Goal: Information Seeking & Learning: Compare options

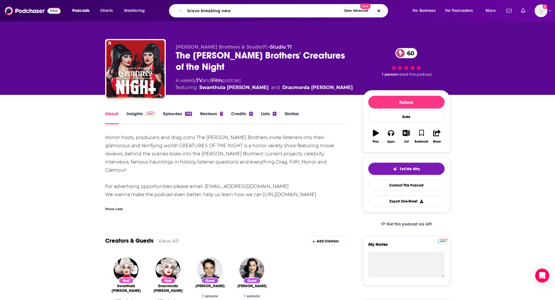
type input "bravo breaking news"
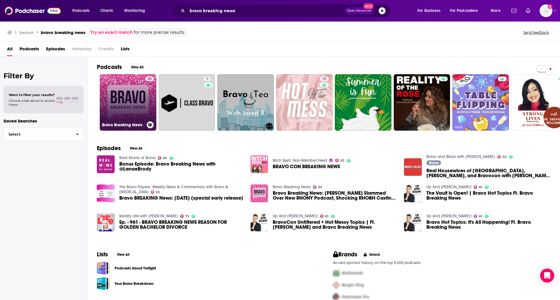
click at [117, 91] on link "55 Bravo Breaking News" at bounding box center [128, 102] width 57 height 57
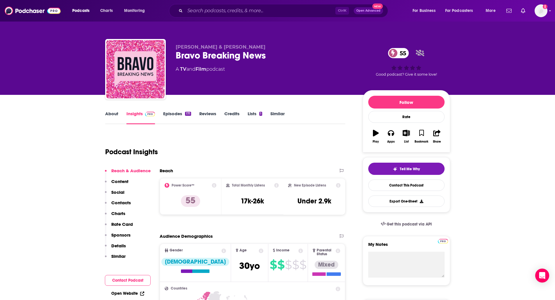
click at [221, 16] on div "Ctrl K Open Advanced New" at bounding box center [278, 10] width 219 height 13
click at [240, 3] on div "Podcasts Charts Monitoring Ctrl K Open Advanced New For Business For Podcasters…" at bounding box center [277, 11] width 555 height 22
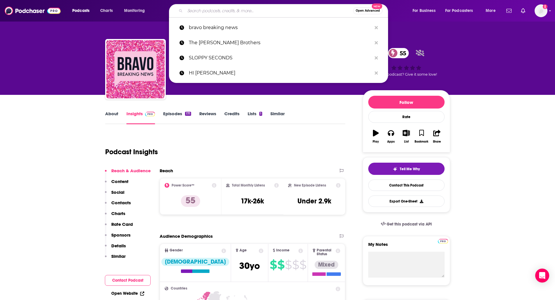
click at [233, 11] on input "Search podcasts, credits, & more..." at bounding box center [269, 10] width 168 height 9
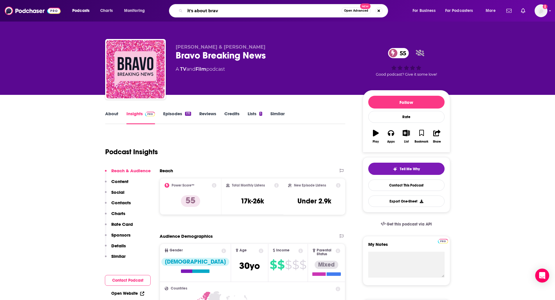
type input "it's about bravo"
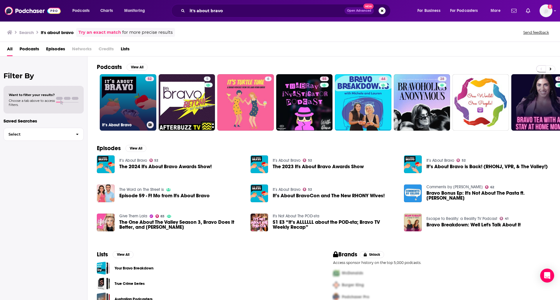
click at [129, 87] on link "52 It’s About Bravo" at bounding box center [128, 102] width 57 height 57
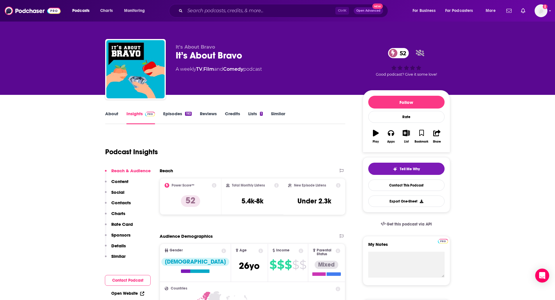
drag, startPoint x: 191, startPoint y: 5, endPoint x: 191, endPoint y: 14, distance: 9.6
click at [191, 14] on div "Ctrl K Open Advanced New" at bounding box center [278, 10] width 219 height 13
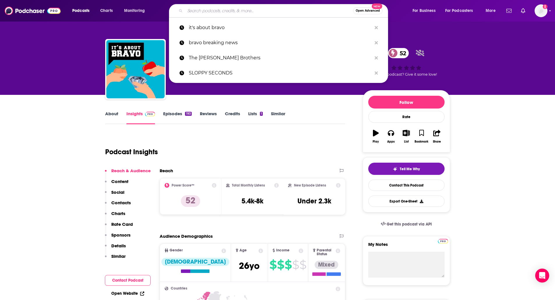
click at [191, 14] on input "Search podcasts, credits, & more..." at bounding box center [269, 10] width 168 height 9
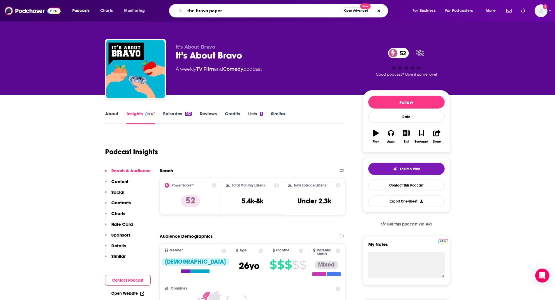
type input "the bravo papers"
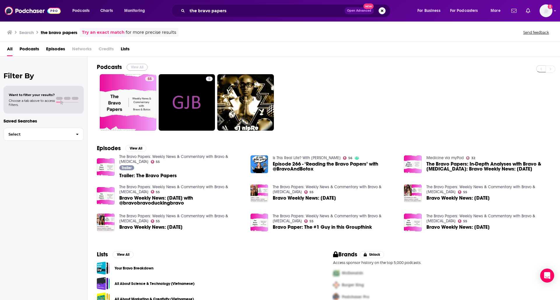
click at [143, 70] on button "View All" at bounding box center [136, 67] width 21 height 7
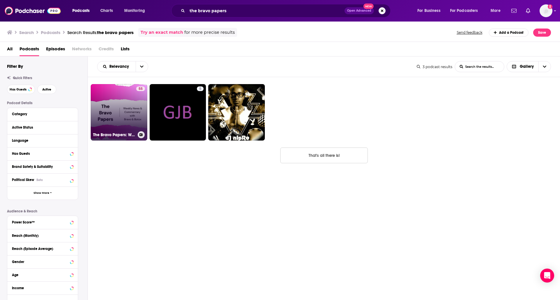
click at [121, 101] on link "55 The Bravo Papers: Weekly News & Commentary with Bravo & Botox" at bounding box center [119, 112] width 57 height 57
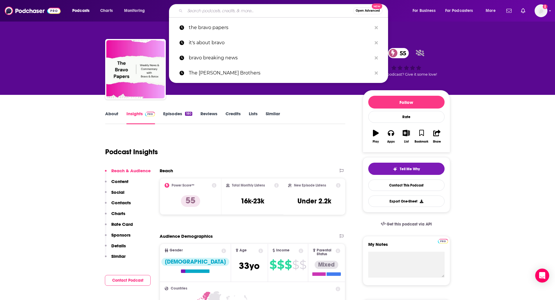
click at [217, 14] on input "Search podcasts, credits, & more..." at bounding box center [269, 10] width 168 height 9
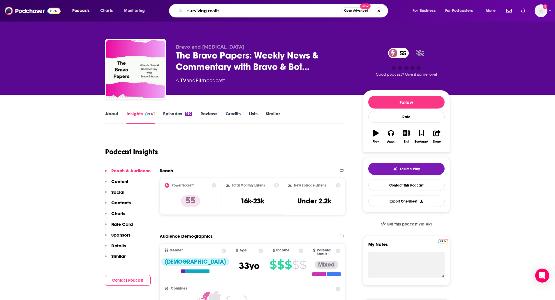
type input "surviving reality"
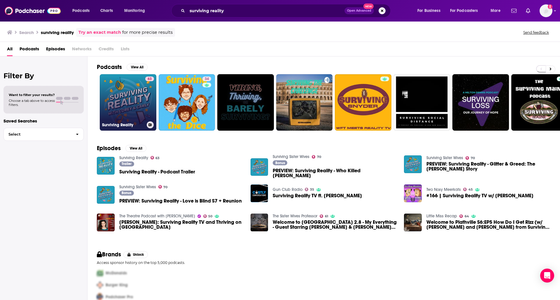
click at [126, 85] on link "63 Surviving Reality" at bounding box center [128, 102] width 57 height 57
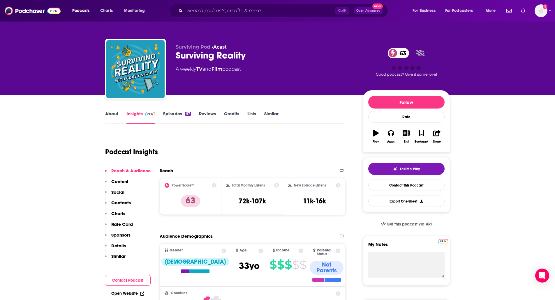
click at [116, 117] on link "About" at bounding box center [111, 117] width 13 height 13
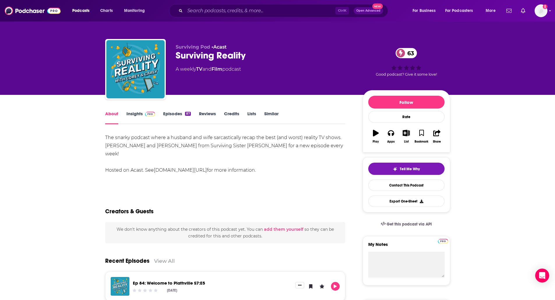
click at [166, 117] on link "Episodes 87" at bounding box center [176, 117] width 27 height 13
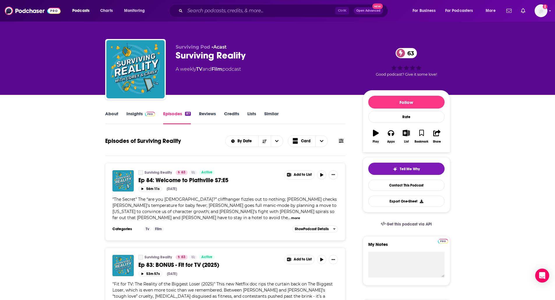
click at [136, 114] on link "Insights" at bounding box center [140, 117] width 29 height 13
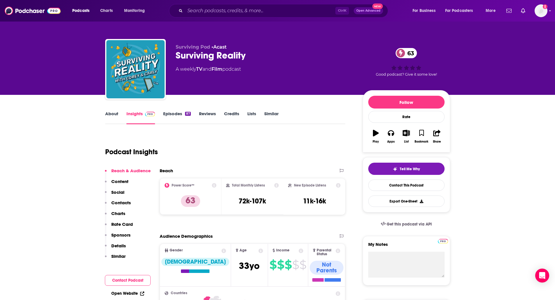
click at [219, 18] on div "Podcasts Charts Monitoring Ctrl K Open Advanced New For Business For Podcasters…" at bounding box center [277, 11] width 555 height 22
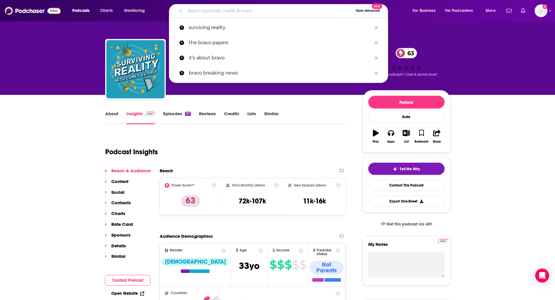
click at [227, 13] on input "Search podcasts, credits, & more..." at bounding box center [269, 10] width 168 height 9
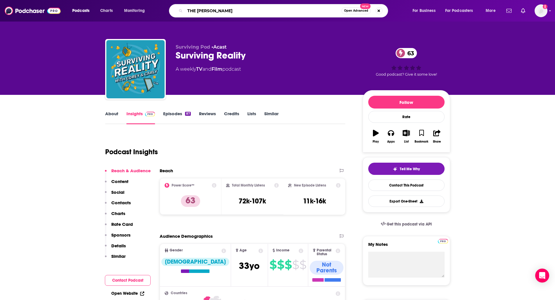
type input "THE SARAH FRASER SHOW"
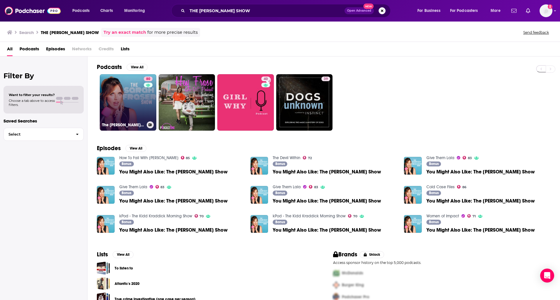
click at [120, 90] on link "80 The Sarah Fraser Show" at bounding box center [128, 102] width 57 height 57
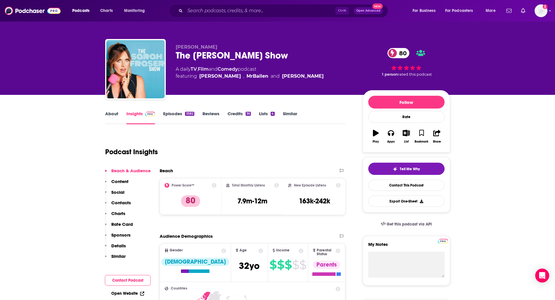
click at [112, 119] on link "About" at bounding box center [111, 117] width 13 height 13
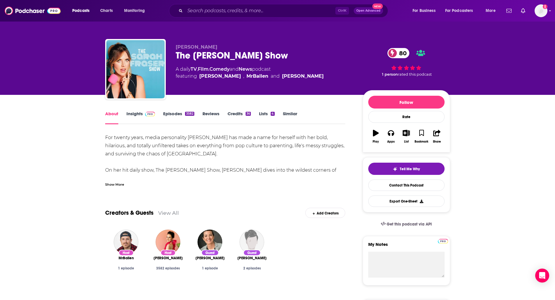
click at [115, 186] on div "Show More" at bounding box center [114, 185] width 19 height 6
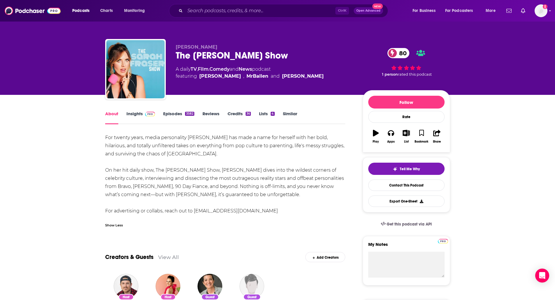
click at [175, 116] on link "Episodes 3582" at bounding box center [178, 117] width 31 height 13
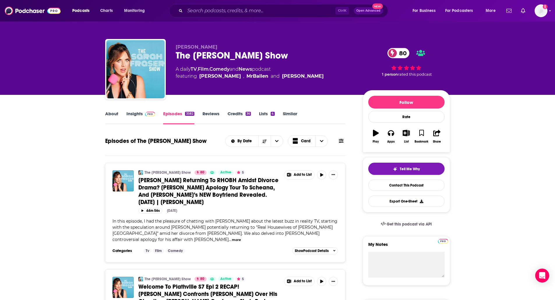
click at [146, 112] on img at bounding box center [150, 114] width 10 height 5
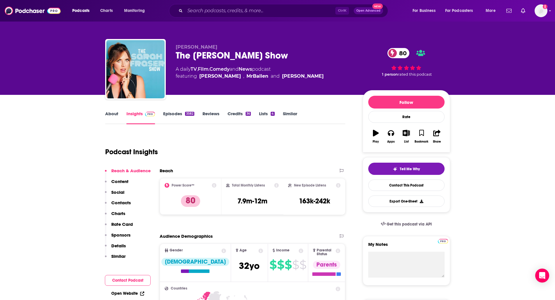
click at [287, 113] on link "Similar" at bounding box center [290, 117] width 14 height 13
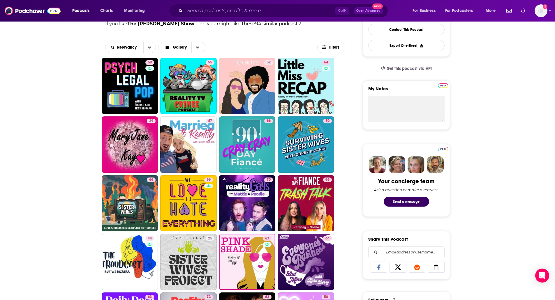
scroll to position [163, 0]
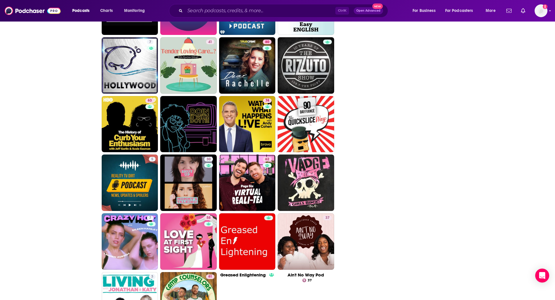
scroll to position [1316, 0]
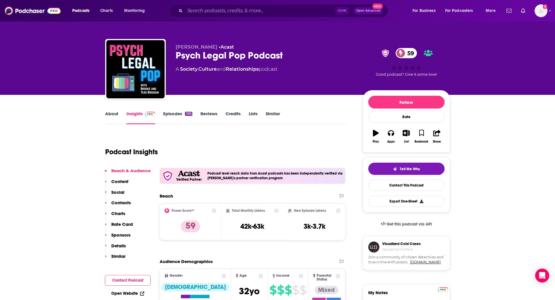
click at [110, 116] on link "About" at bounding box center [111, 117] width 13 height 13
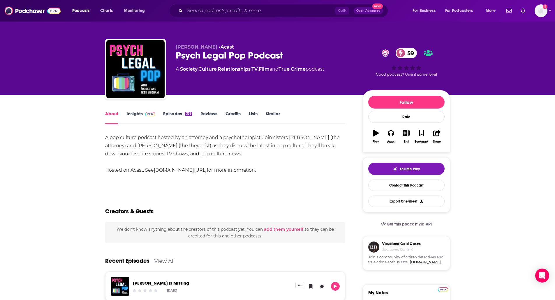
click at [171, 115] on link "Episodes 336" at bounding box center [177, 117] width 29 height 13
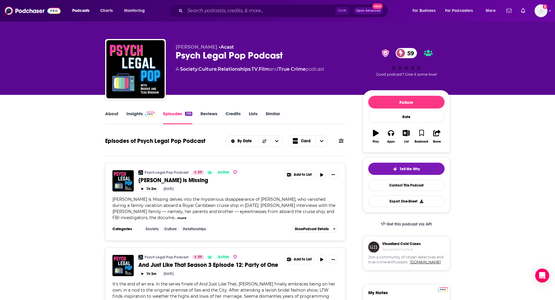
click at [148, 117] on link "Insights" at bounding box center [140, 117] width 29 height 13
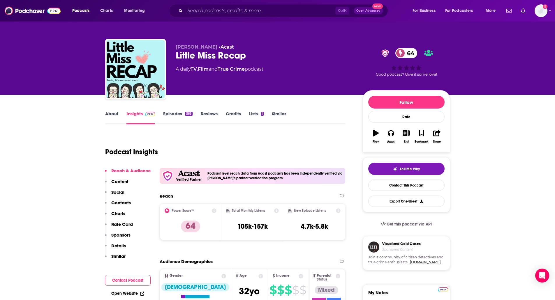
click at [108, 114] on link "About" at bounding box center [111, 117] width 13 height 13
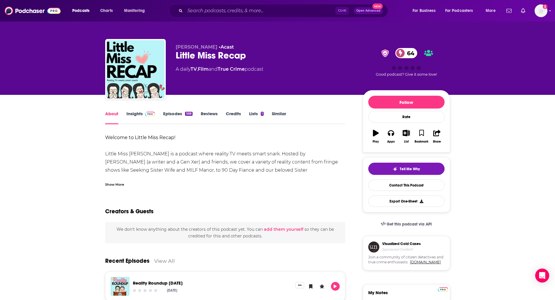
click at [115, 183] on div "Show More" at bounding box center [114, 185] width 19 height 6
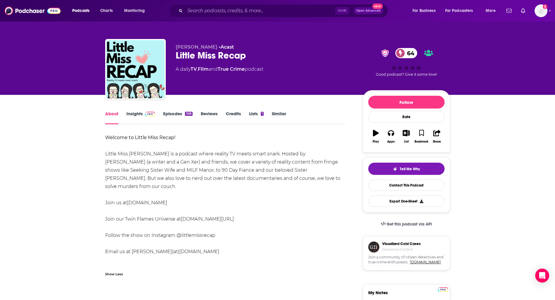
click at [166, 114] on link "Episodes 568" at bounding box center [177, 117] width 29 height 13
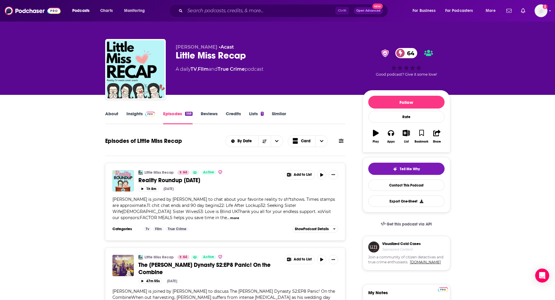
click at [137, 114] on link "Insights" at bounding box center [140, 117] width 29 height 13
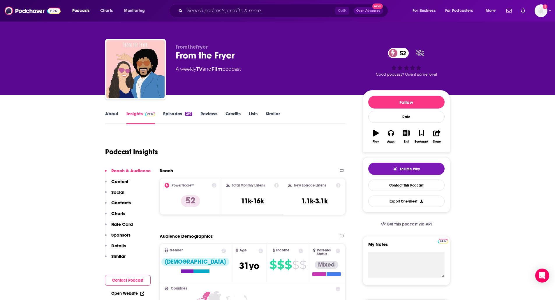
click at [109, 117] on link "About" at bounding box center [111, 117] width 13 height 13
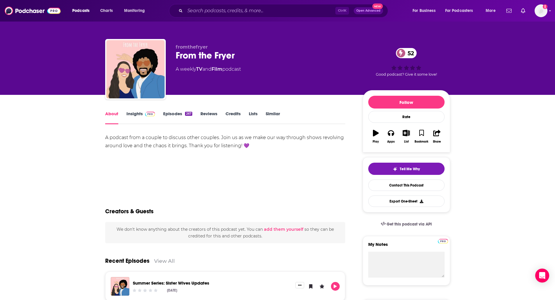
click at [170, 115] on link "Episodes 267" at bounding box center [177, 117] width 29 height 13
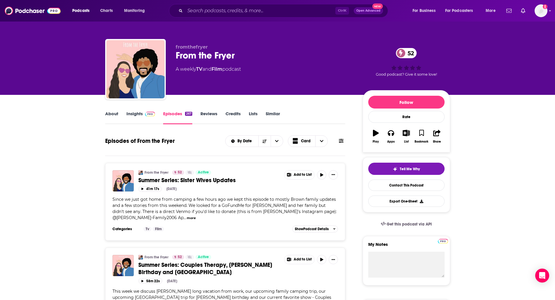
click at [144, 119] on link "Insights" at bounding box center [140, 117] width 29 height 13
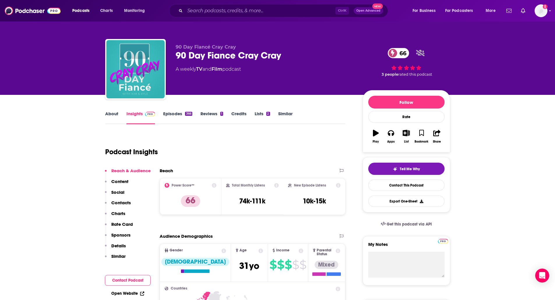
click at [113, 117] on link "About" at bounding box center [111, 117] width 13 height 13
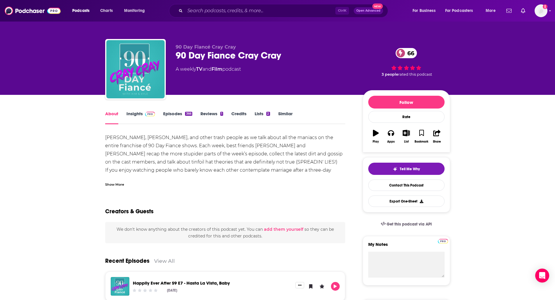
click at [110, 179] on div "Show More" at bounding box center [225, 182] width 240 height 10
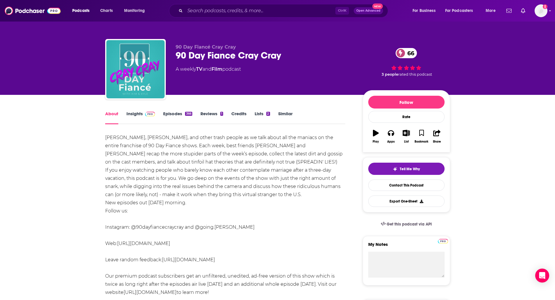
click at [169, 113] on link "Episodes 366" at bounding box center [177, 117] width 29 height 13
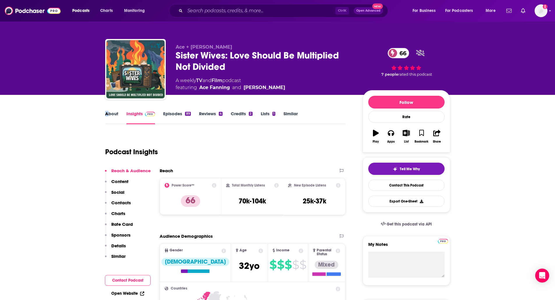
drag, startPoint x: 103, startPoint y: 115, endPoint x: 108, endPoint y: 115, distance: 4.4
click at [108, 115] on link "About" at bounding box center [111, 117] width 13 height 13
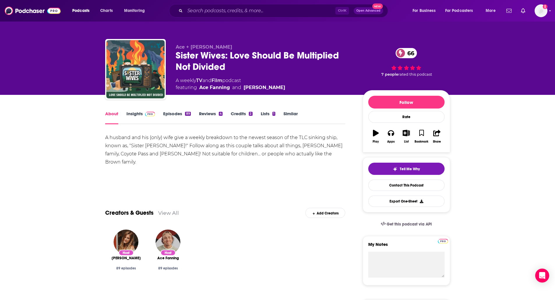
click at [176, 116] on link "Episodes 89" at bounding box center [176, 117] width 27 height 13
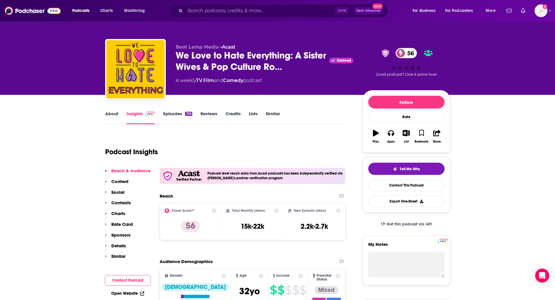
click at [111, 117] on link "About" at bounding box center [111, 117] width 13 height 13
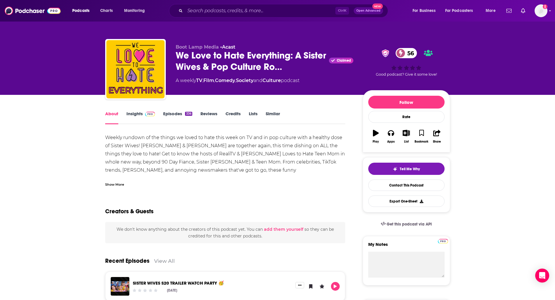
click at [117, 181] on div "Show More" at bounding box center [225, 182] width 240 height 10
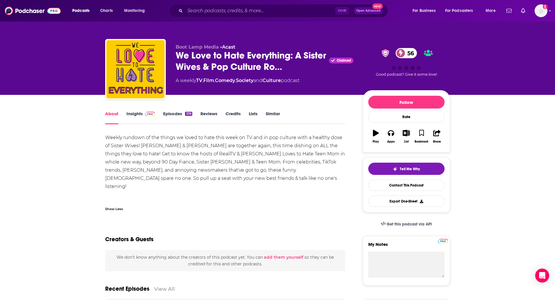
click at [175, 116] on link "Episodes 336" at bounding box center [177, 117] width 29 height 13
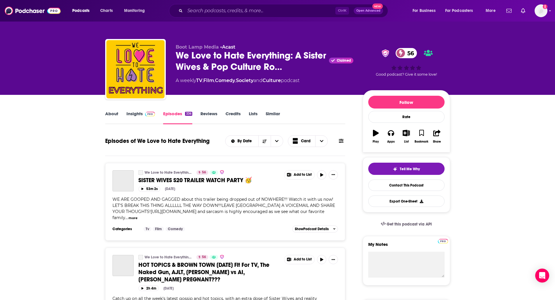
click at [134, 120] on link "Insights" at bounding box center [140, 117] width 29 height 13
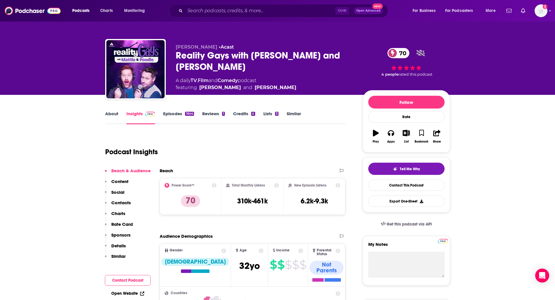
click at [114, 114] on link "About" at bounding box center [111, 117] width 13 height 13
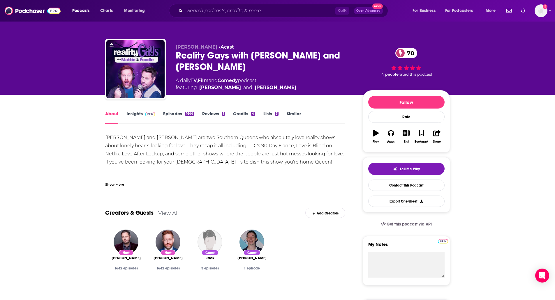
click at [169, 117] on link "Episodes 1644" at bounding box center [178, 117] width 31 height 13
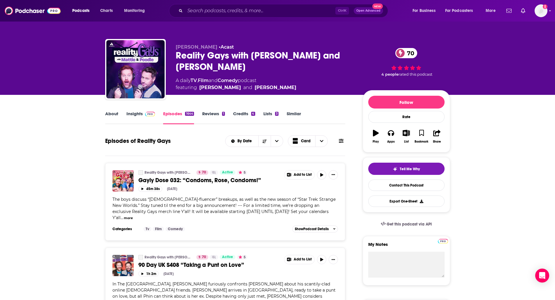
click at [145, 114] on img at bounding box center [150, 114] width 10 height 5
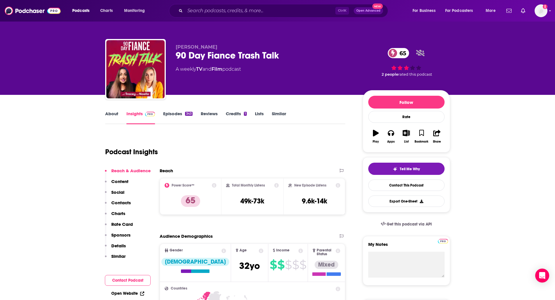
click at [112, 119] on link "About" at bounding box center [111, 117] width 13 height 13
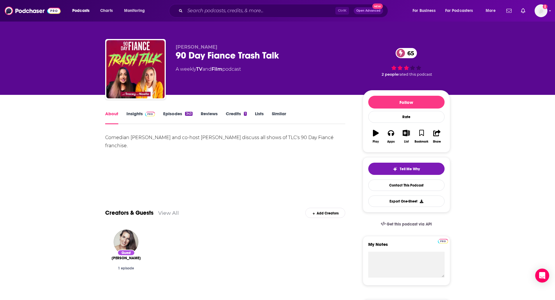
click at [170, 111] on link "Episodes 343" at bounding box center [177, 117] width 29 height 13
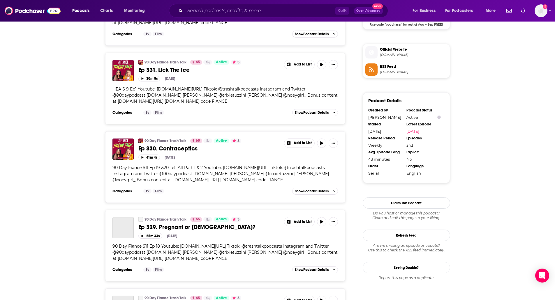
scroll to position [526, 0]
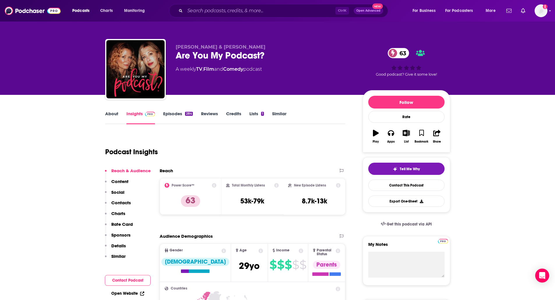
click at [111, 117] on link "About" at bounding box center [111, 117] width 13 height 13
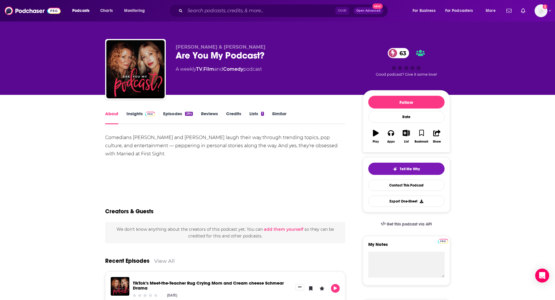
click at [166, 116] on link "Episodes 284" at bounding box center [177, 117] width 29 height 13
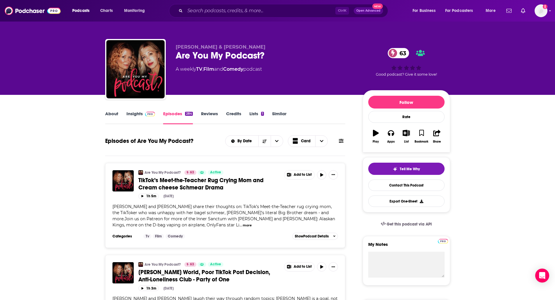
click at [136, 114] on link "Insights" at bounding box center [140, 117] width 29 height 13
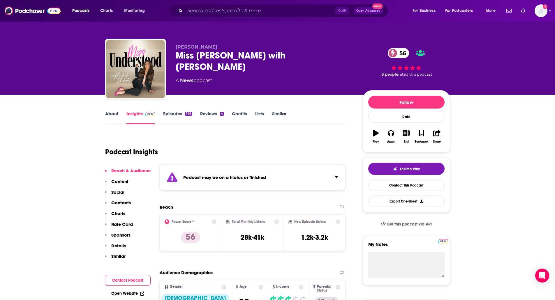
click at [114, 115] on link "About" at bounding box center [111, 117] width 13 height 13
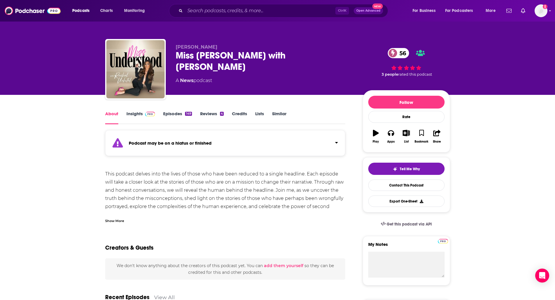
click at [140, 119] on link "Insights" at bounding box center [140, 117] width 29 height 13
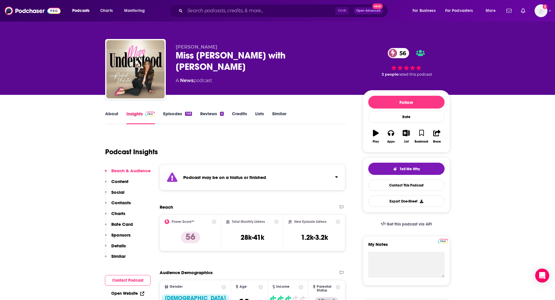
click at [161, 112] on div "Insights" at bounding box center [144, 117] width 37 height 13
click at [174, 114] on link "Episodes 149" at bounding box center [177, 117] width 29 height 13
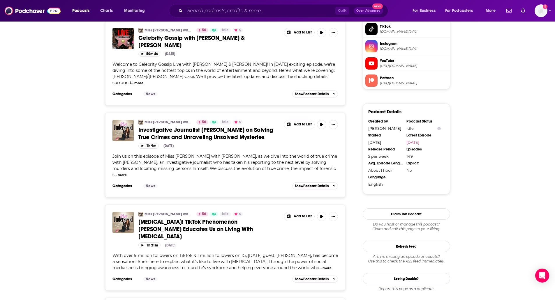
scroll to position [789, 0]
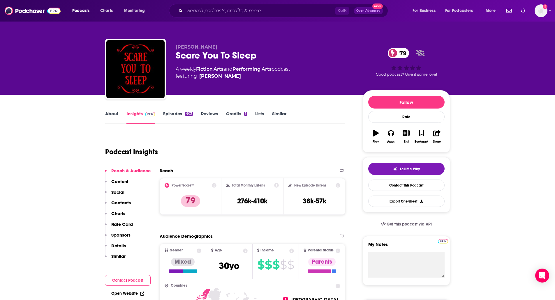
click at [107, 114] on link "About" at bounding box center [111, 117] width 13 height 13
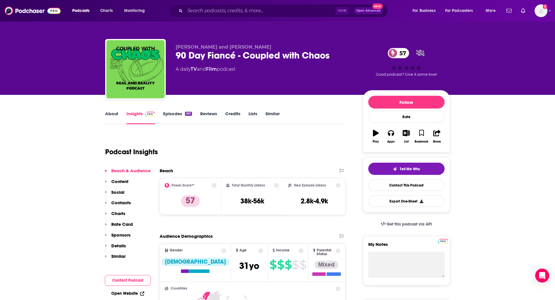
click at [113, 115] on link "About" at bounding box center [111, 117] width 13 height 13
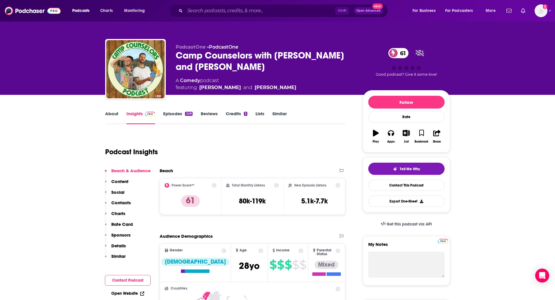
click at [111, 117] on link "About" at bounding box center [111, 117] width 13 height 13
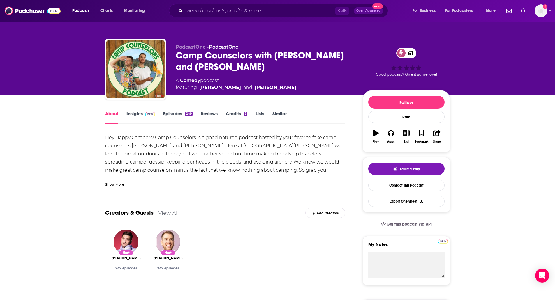
click at [116, 183] on div "Show More" at bounding box center [114, 185] width 19 height 6
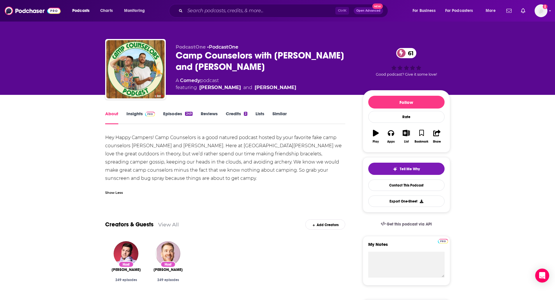
click at [168, 113] on link "Episodes 249" at bounding box center [177, 117] width 29 height 13
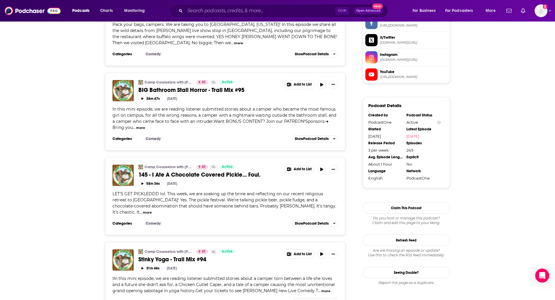
scroll to position [526, 0]
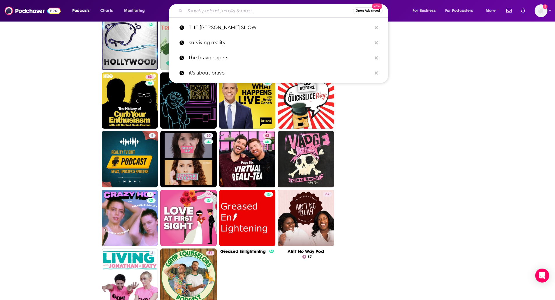
click at [212, 10] on input "Search podcasts, credits, & more..." at bounding box center [269, 10] width 168 height 9
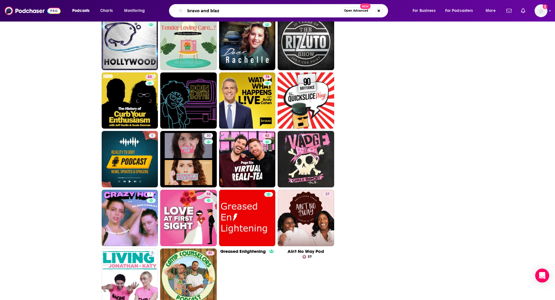
type input "bravo and blaze"
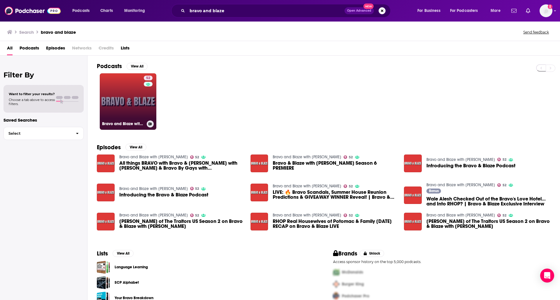
click at [122, 89] on link "52 Bravo and Blaze with Jenny Blaze" at bounding box center [128, 101] width 57 height 57
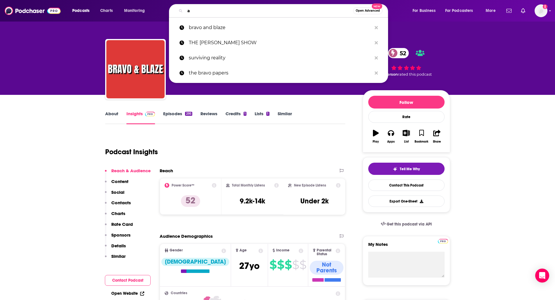
click at [194, 8] on input "a" at bounding box center [269, 10] width 168 height 9
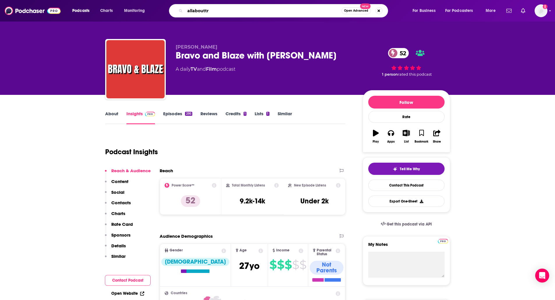
type input "allabouttrh"
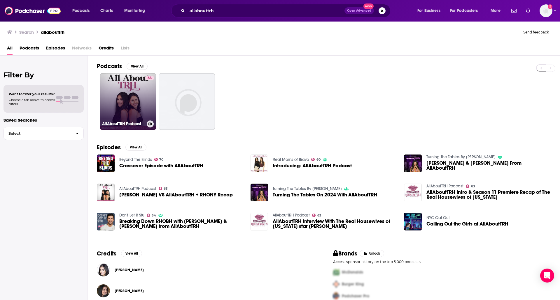
click at [122, 89] on link "63 AllAboutTRH Podcast" at bounding box center [128, 101] width 57 height 57
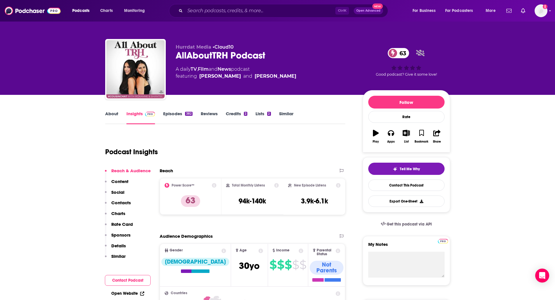
click at [110, 115] on link "About" at bounding box center [111, 117] width 13 height 13
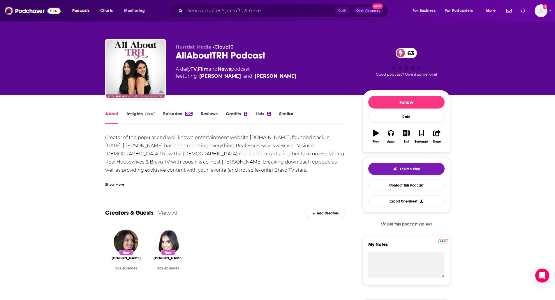
click at [120, 184] on div "Show More" at bounding box center [114, 185] width 19 height 6
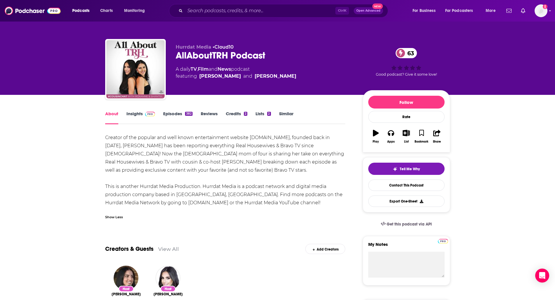
click at [164, 114] on link "Episodes 382" at bounding box center [177, 117] width 29 height 13
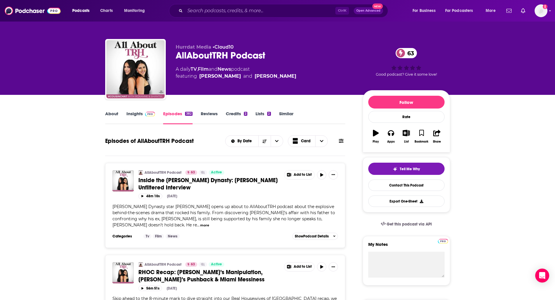
click at [145, 114] on img at bounding box center [150, 114] width 10 height 5
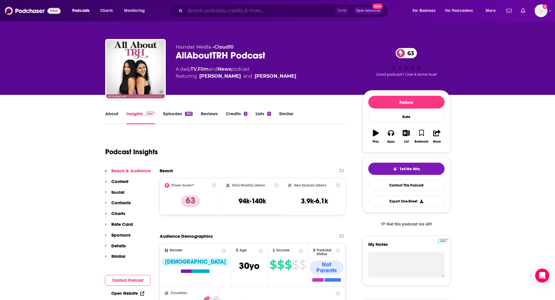
click at [196, 8] on input "Search podcasts, credits, & more..." at bounding box center [260, 10] width 150 height 9
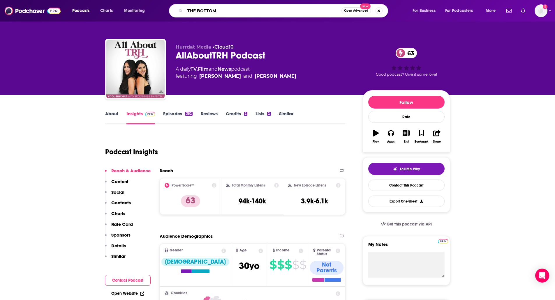
type input "THE BOTTOMS"
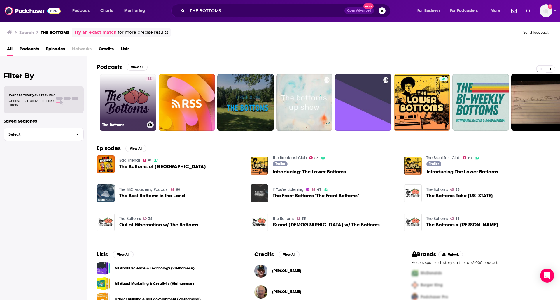
click at [108, 94] on link "35 The Bottoms" at bounding box center [128, 102] width 57 height 57
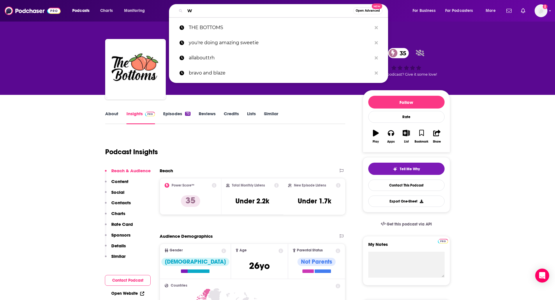
click at [212, 13] on input "W" at bounding box center [269, 10] width 168 height 9
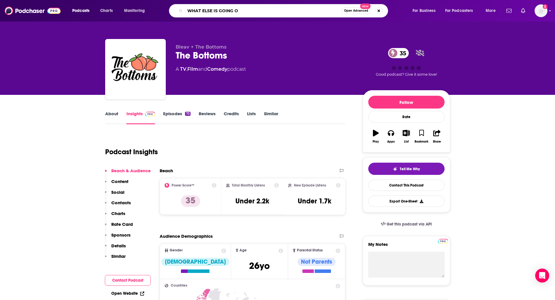
type input "WHAT ELSE IS GOING ON"
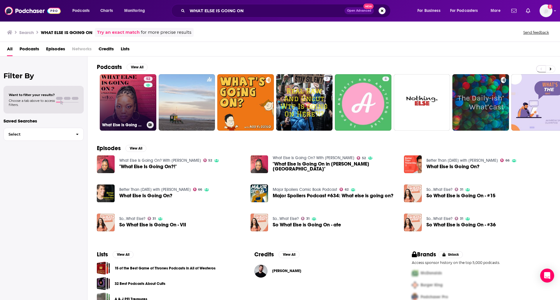
click at [117, 98] on link "52 What Else Is Going On? With Taria S. Faison" at bounding box center [128, 102] width 57 height 57
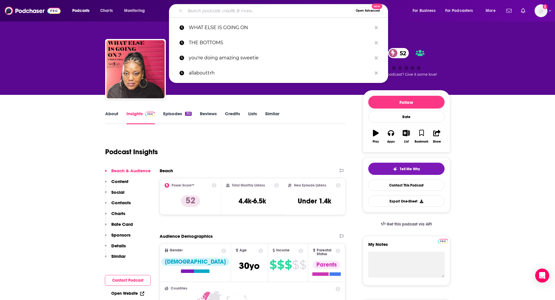
click at [212, 7] on input "Search podcasts, credits, & more..." at bounding box center [269, 10] width 168 height 9
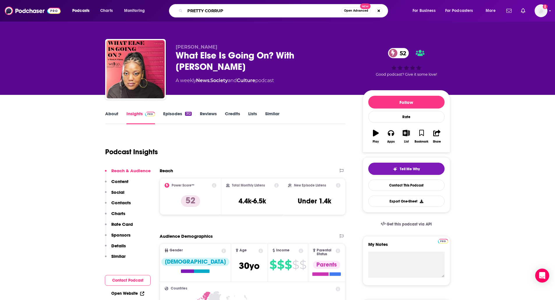
type input "PRETTY CORRUPT"
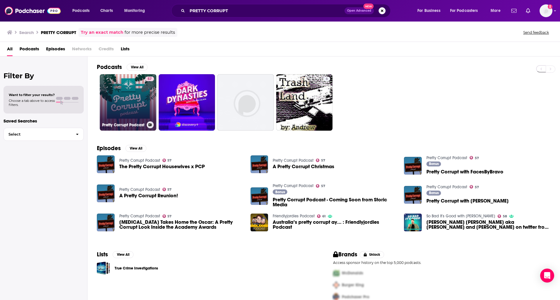
click at [118, 90] on link "57 Pretty Corrupt Podcast" at bounding box center [128, 102] width 57 height 57
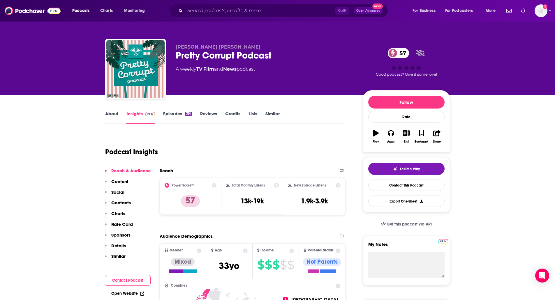
click at [108, 118] on link "About" at bounding box center [111, 117] width 13 height 13
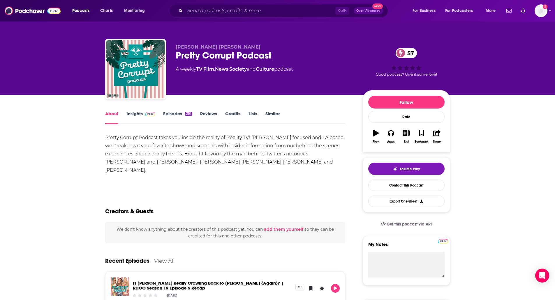
click at [170, 114] on link "Episodes 310" at bounding box center [177, 117] width 29 height 13
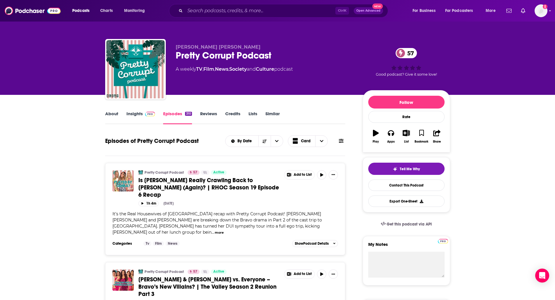
click at [144, 114] on span at bounding box center [149, 114] width 13 height 6
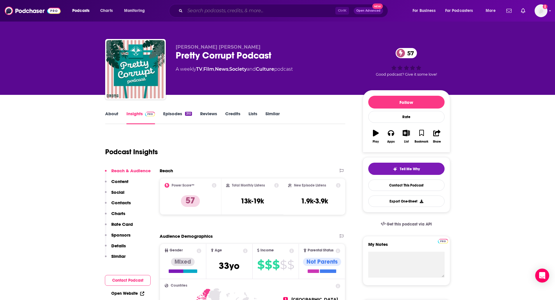
click at [219, 11] on input "Search podcasts, credits, & more..." at bounding box center [260, 10] width 150 height 9
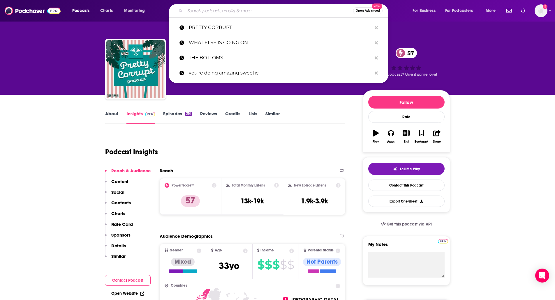
click at [219, 11] on input "Search podcasts, credits, & more..." at bounding box center [269, 10] width 168 height 9
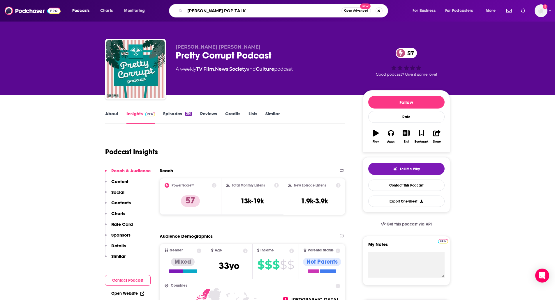
type input "[PERSON_NAME] TALKS"
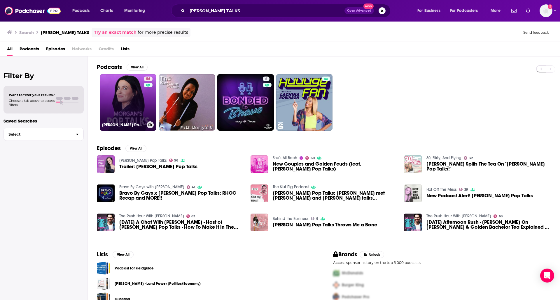
click at [117, 98] on link "56 Morgan's Pop Talks" at bounding box center [128, 102] width 57 height 57
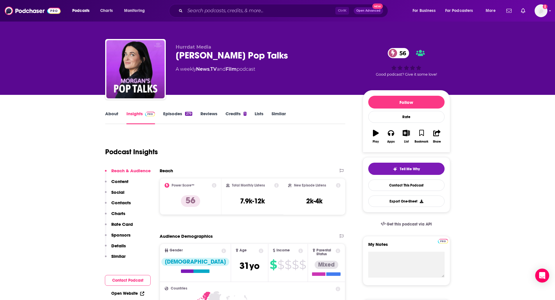
click at [106, 116] on link "About" at bounding box center [111, 117] width 13 height 13
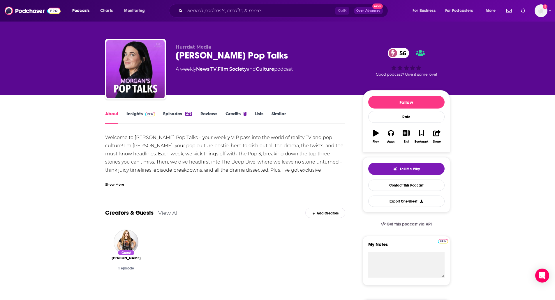
click at [178, 115] on link "Episodes 279" at bounding box center [177, 117] width 29 height 13
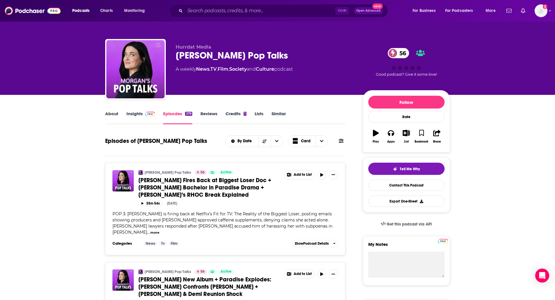
click at [135, 120] on link "Insights" at bounding box center [140, 117] width 29 height 13
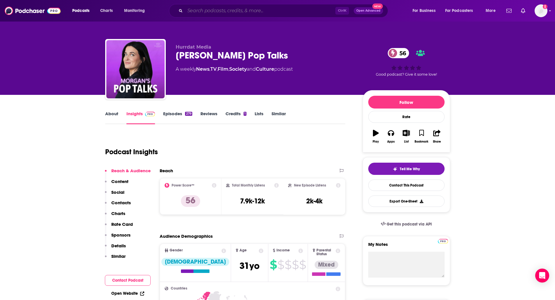
click at [215, 10] on input "Search podcasts, credits, & more..." at bounding box center [260, 10] width 150 height 9
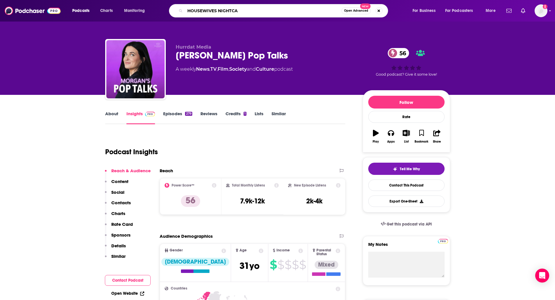
type input "HOUSEWIVES NIGHTCAP"
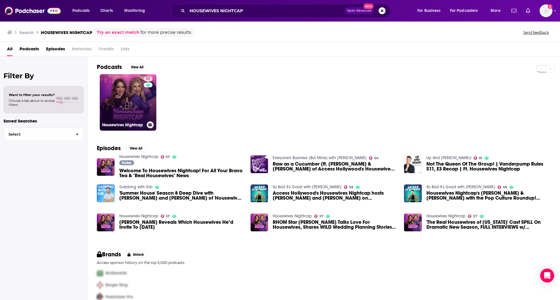
click at [113, 95] on link "57 Housewives Nightcap" at bounding box center [128, 102] width 57 height 57
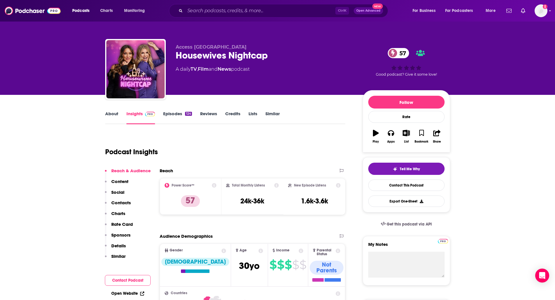
click at [110, 114] on link "About" at bounding box center [111, 117] width 13 height 13
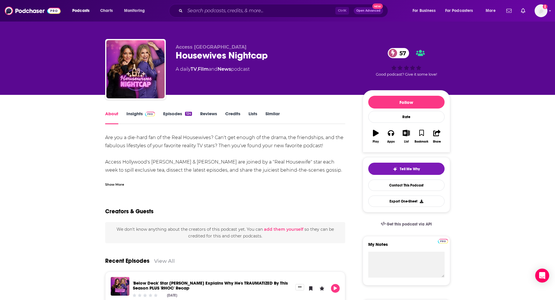
click at [108, 185] on div "Show More" at bounding box center [114, 185] width 19 height 6
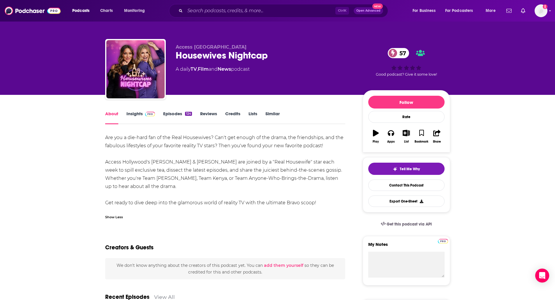
click at [179, 114] on link "Episodes 124" at bounding box center [177, 117] width 29 height 13
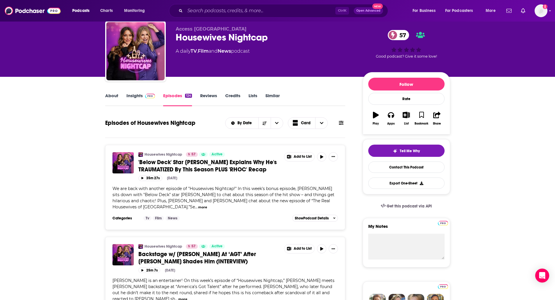
scroll to position [12, 0]
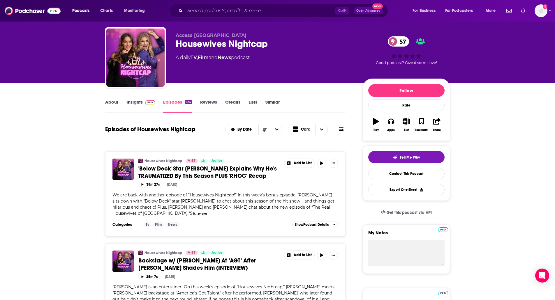
click at [137, 106] on link "Insights" at bounding box center [140, 105] width 29 height 13
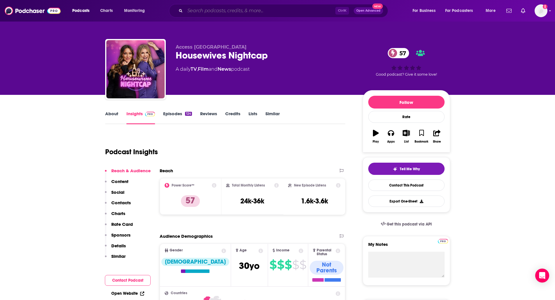
click at [193, 10] on input "Search podcasts, credits, & more..." at bounding box center [260, 10] width 150 height 9
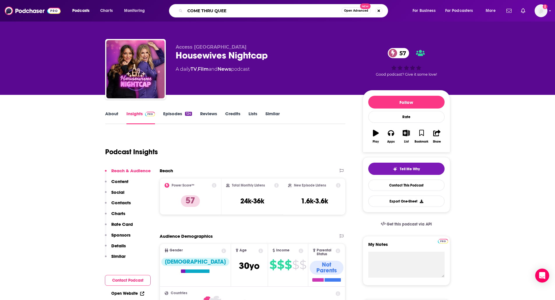
type input "COME THRU QUEEN"
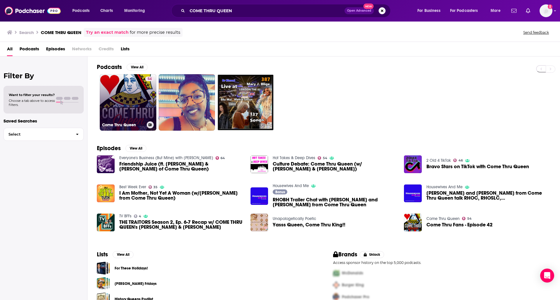
click at [112, 110] on link "54 Come Thru Queen" at bounding box center [128, 102] width 57 height 57
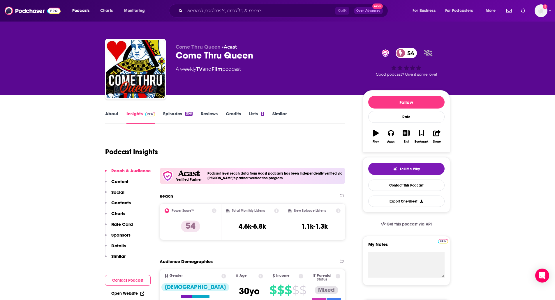
click at [110, 114] on link "About" at bounding box center [111, 117] width 13 height 13
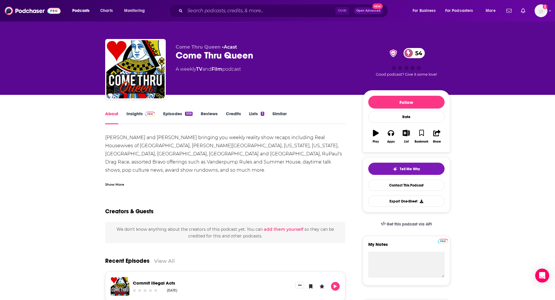
click at [172, 116] on link "Episodes 506" at bounding box center [177, 117] width 29 height 13
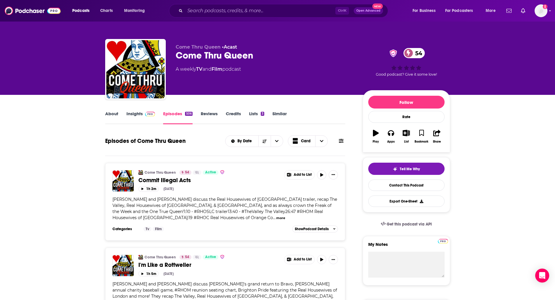
click at [146, 117] on link "Insights" at bounding box center [140, 117] width 29 height 13
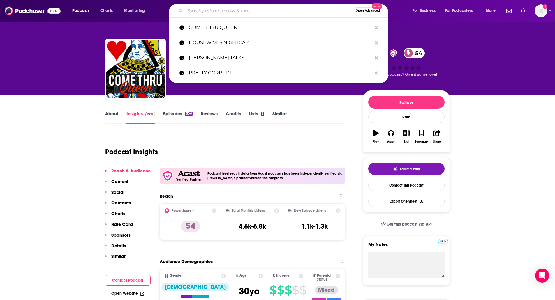
click at [195, 7] on input "Search podcasts, credits, & more..." at bounding box center [269, 10] width 168 height 9
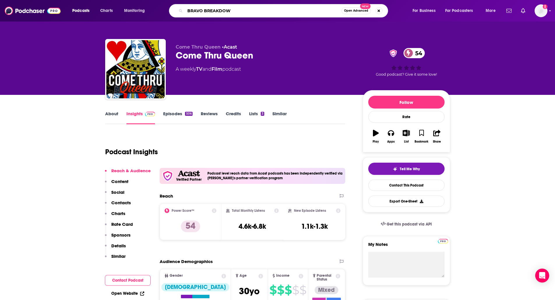
type input "BRAVO BREAKDOWN"
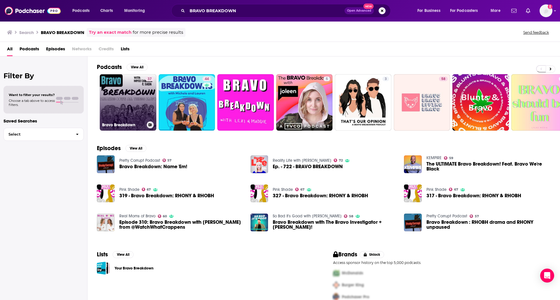
click at [117, 100] on link "37 Bravo Breakdown" at bounding box center [128, 102] width 57 height 57
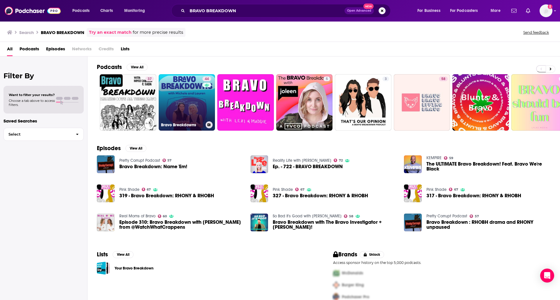
click at [175, 88] on link "44 Bravo Breakdowns" at bounding box center [187, 102] width 57 height 57
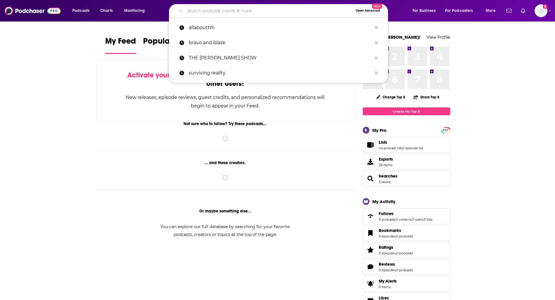
click at [261, 6] on input "Search podcasts, credits, & more..." at bounding box center [269, 10] width 168 height 9
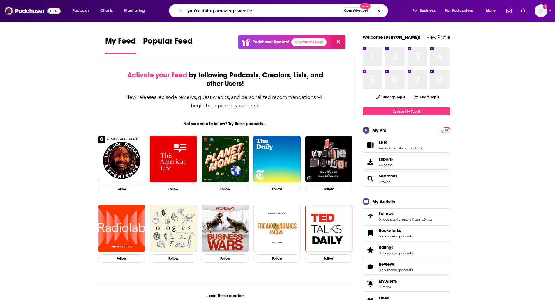
type input "you're doing amazing sweetie"
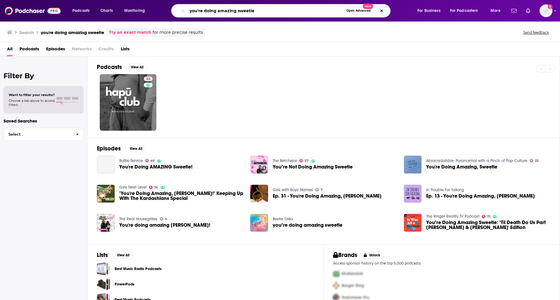
click at [260, 12] on input "you're doing amazing sweetie" at bounding box center [265, 10] width 156 height 9
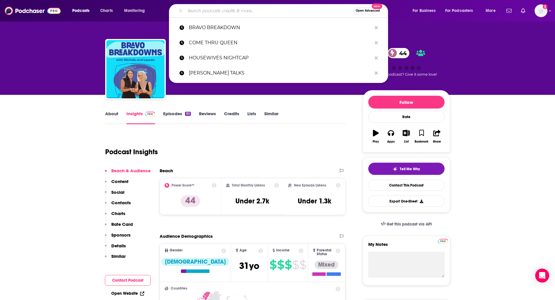
click at [228, 8] on input "Search podcasts, credits, & more..." at bounding box center [269, 10] width 168 height 9
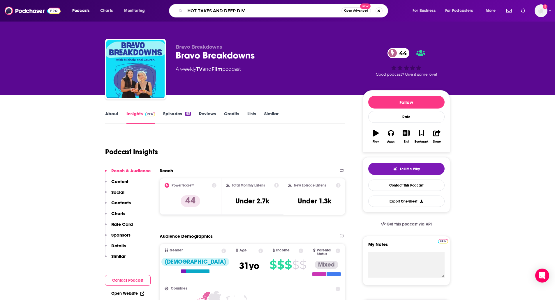
type input "HOT TAKES AND DEEP DIVE"
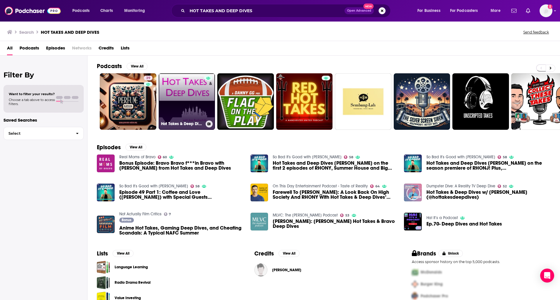
click at [178, 98] on link "Hot Takes & Deep Dives" at bounding box center [187, 101] width 57 height 57
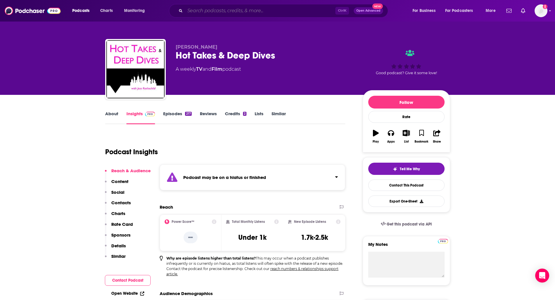
click at [221, 15] on input "Search podcasts, credits, & more..." at bounding box center [260, 10] width 150 height 9
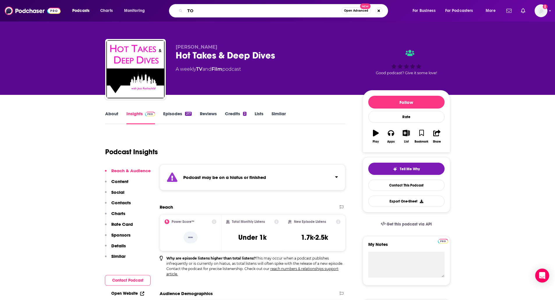
type input "T"
type input "YOUR [PERSON_NAME] THERAPIST"
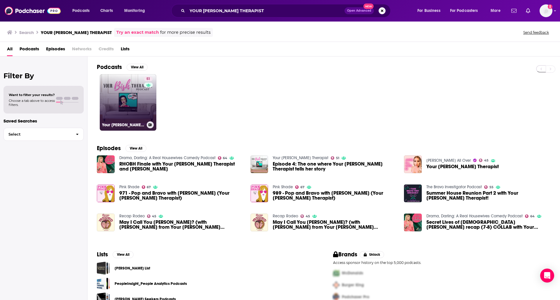
click at [120, 89] on link "51 Your [PERSON_NAME] Therapist" at bounding box center [128, 102] width 57 height 57
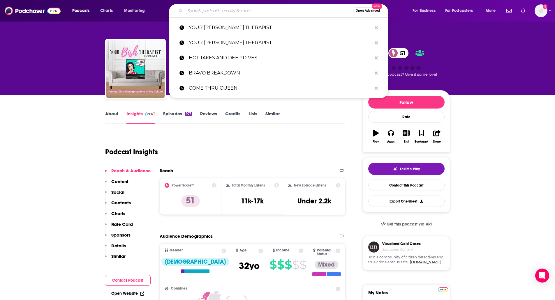
click at [206, 9] on input "Search podcasts, credits, & more..." at bounding box center [269, 10] width 168 height 9
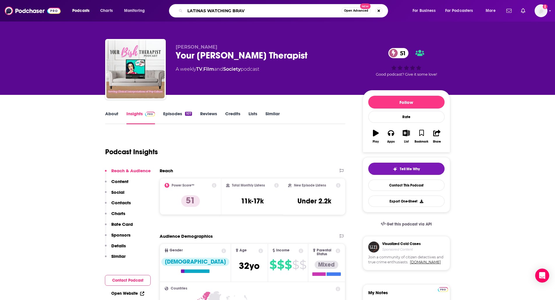
type input "LATINAS WATCHING BRAVO"
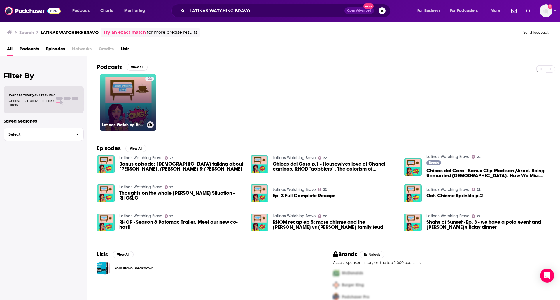
click at [115, 96] on link "22 Latinas Watching Bravo" at bounding box center [128, 102] width 57 height 57
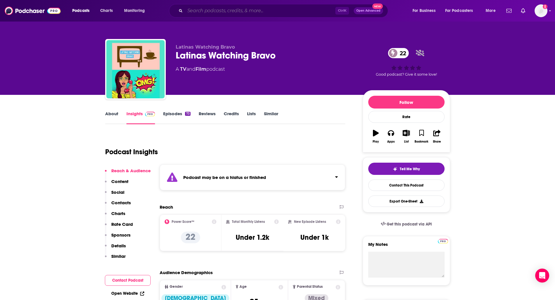
click at [201, 6] on input "Search podcasts, credits, & more..." at bounding box center [260, 10] width 150 height 9
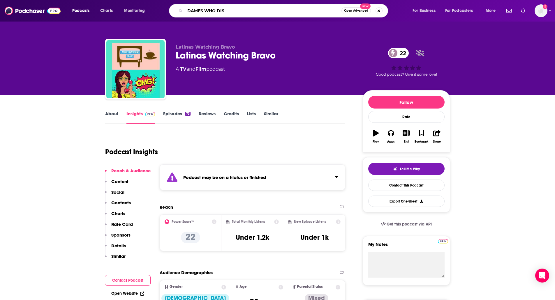
type input "DAMES WHO DISH"
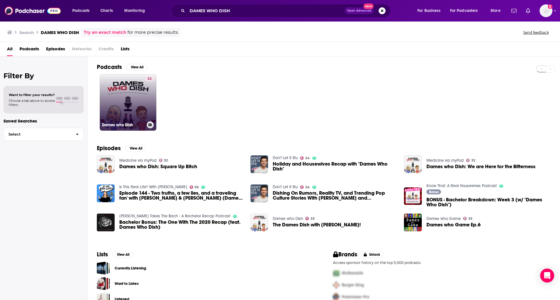
click at [130, 80] on link "53 Dames who Dish" at bounding box center [128, 102] width 57 height 57
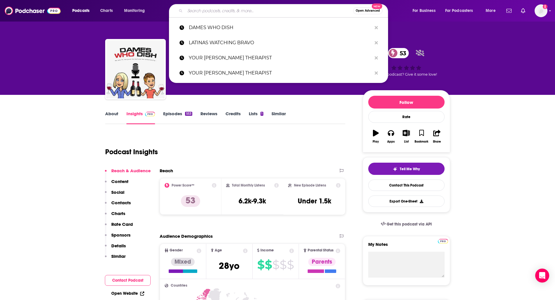
click at [206, 8] on input "Search podcasts, credits, & more..." at bounding box center [269, 10] width 168 height 9
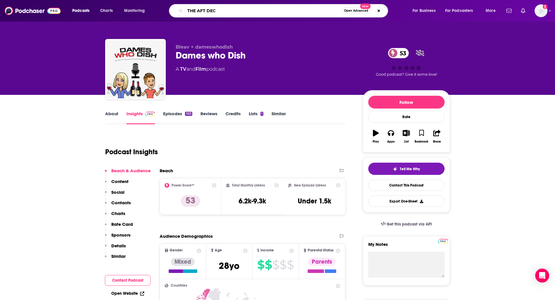
type input "THE AFT DECK"
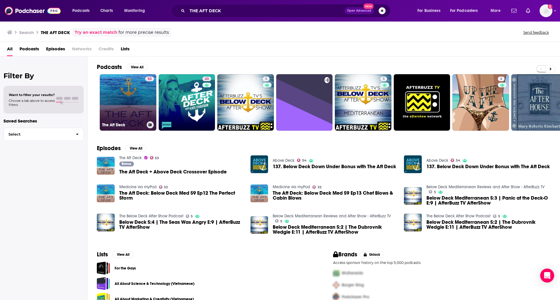
click at [122, 100] on link "53 The Aft Deck" at bounding box center [128, 102] width 57 height 57
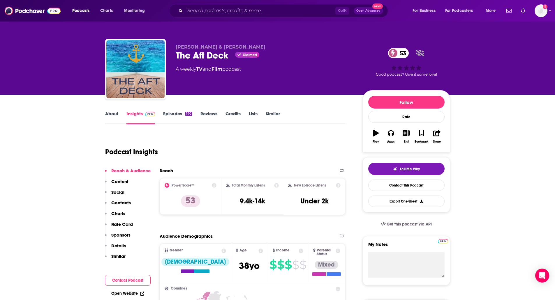
click at [112, 112] on link "About" at bounding box center [111, 117] width 13 height 13
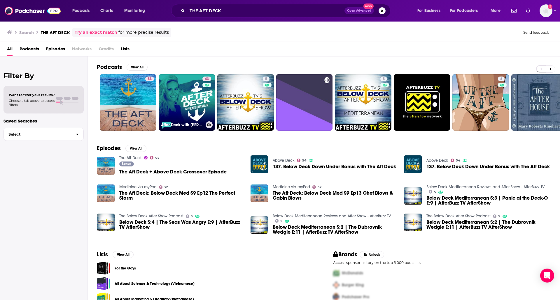
click at [194, 87] on link "43 After Deck with [PERSON_NAME]" at bounding box center [187, 102] width 57 height 57
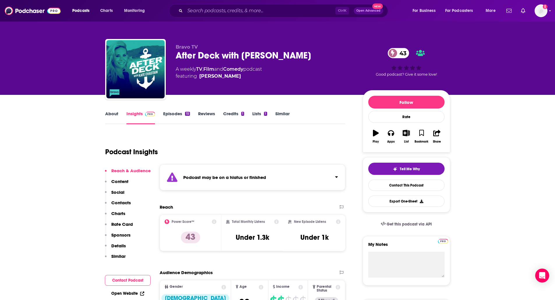
click at [184, 9] on div "Ctrl K Open Advanced New" at bounding box center [278, 10] width 219 height 13
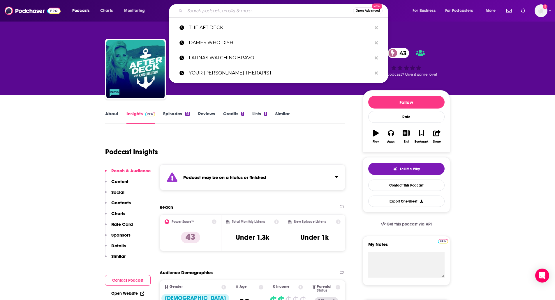
click at [190, 9] on input "Search podcasts, credits, & more..." at bounding box center [269, 10] width 168 height 9
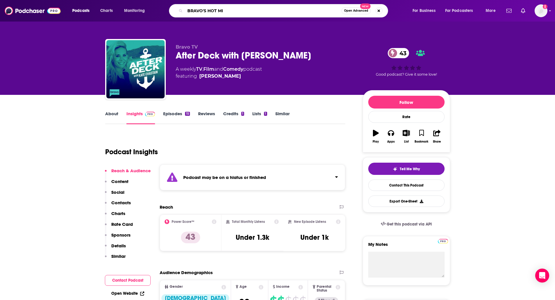
type input "BRAVO'S HOT MIC"
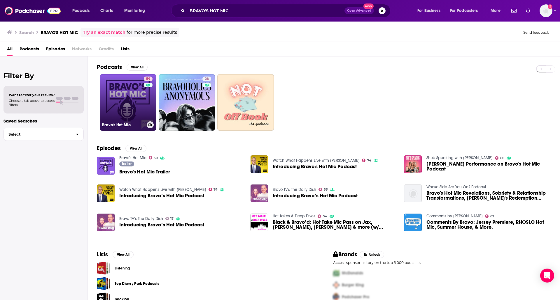
click at [116, 102] on link "59 Bravo's Hot Mic" at bounding box center [128, 102] width 57 height 57
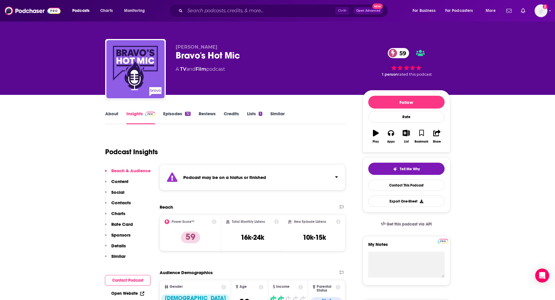
click at [166, 118] on link "Episodes 32" at bounding box center [176, 117] width 27 height 13
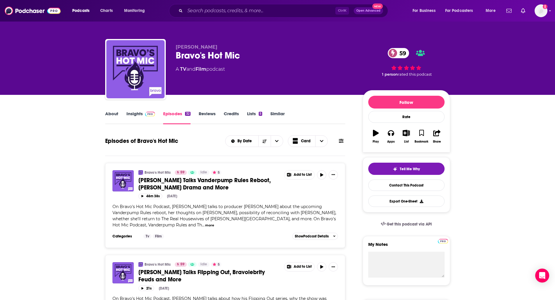
click at [113, 119] on link "About" at bounding box center [111, 117] width 13 height 13
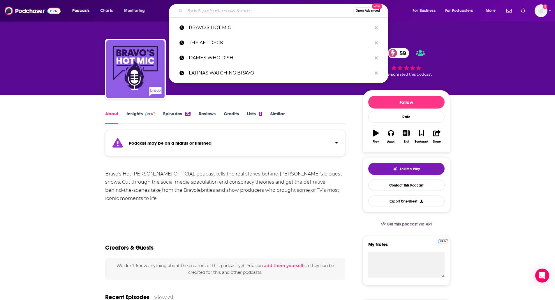
click at [219, 13] on input "Search podcasts, credits, & more..." at bounding box center [269, 10] width 168 height 9
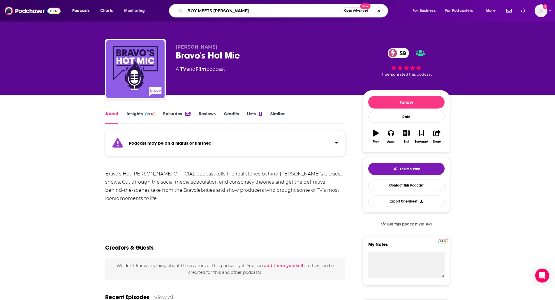
type input "BOY MEETS [PERSON_NAME]"
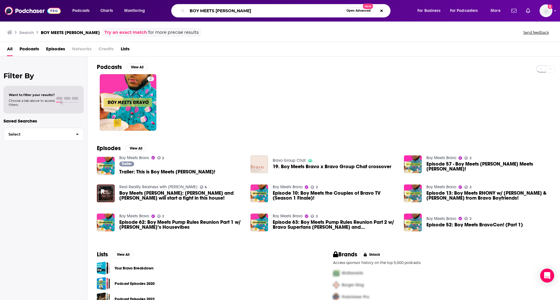
click at [214, 7] on input "BOY MEETS [PERSON_NAME]" at bounding box center [265, 10] width 156 height 9
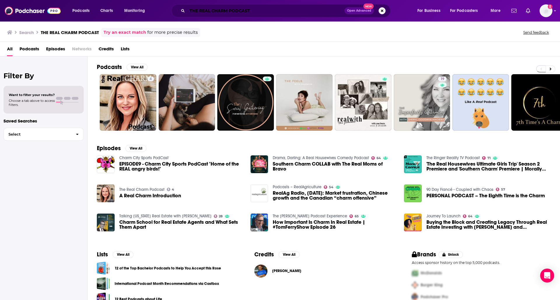
click at [234, 10] on input "THE REAL CHARM PODCAST" at bounding box center [265, 10] width 157 height 9
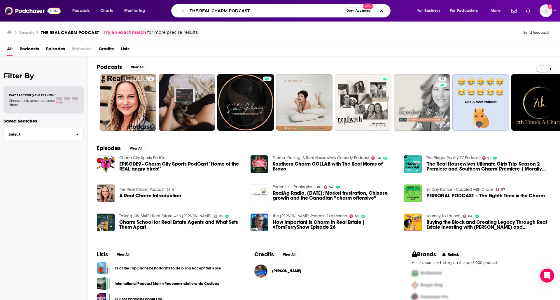
click at [234, 10] on input "THE REAL CHARM PODCAST" at bounding box center [265, 10] width 156 height 9
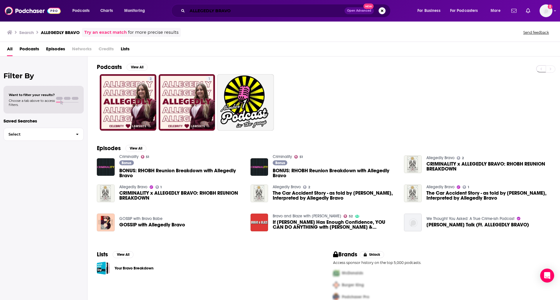
click at [220, 12] on input "ALLEGEDLY BRAVO" at bounding box center [265, 10] width 157 height 9
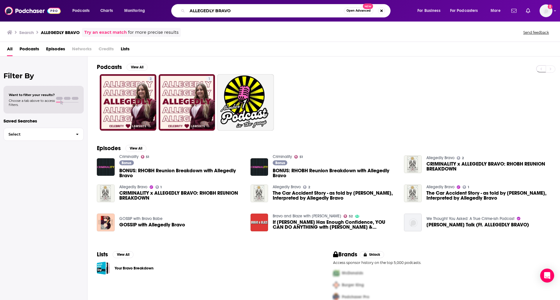
click at [220, 12] on input "ALLEGEDLY BRAVO" at bounding box center [265, 10] width 156 height 9
click at [220, 12] on input "T" at bounding box center [265, 10] width 156 height 9
type input "TENDER LOVING CARE"
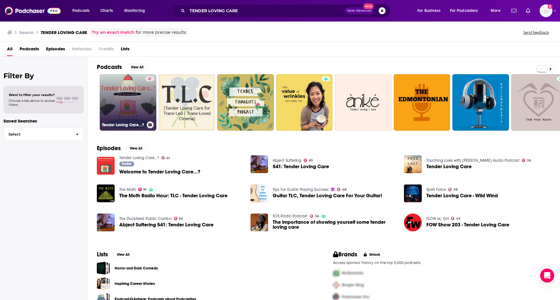
click at [125, 93] on link "41 Tender Loving Care...?" at bounding box center [128, 102] width 57 height 57
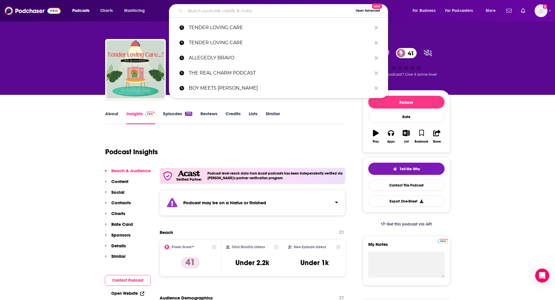
click at [192, 11] on input "Search podcasts, credits, & more..." at bounding box center [269, 10] width 168 height 9
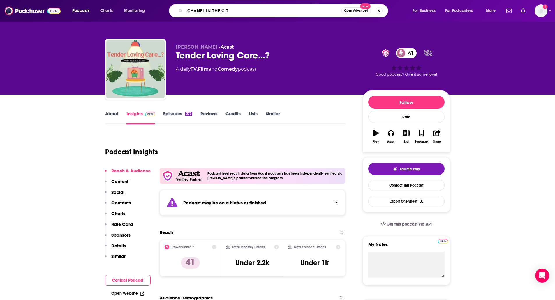
type input "CHANEL IN THE CITY"
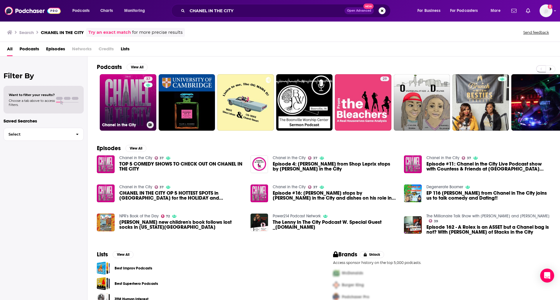
click at [124, 110] on link "37 Chanel in the City" at bounding box center [128, 102] width 57 height 57
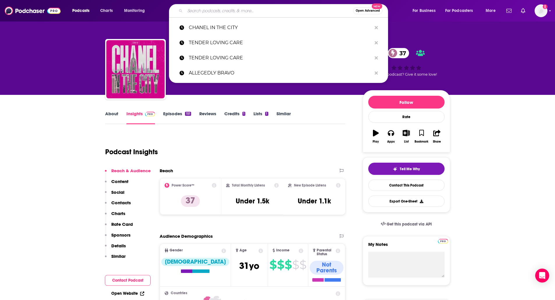
click at [224, 9] on input "Search podcasts, credits, & more..." at bounding box center [269, 10] width 168 height 9
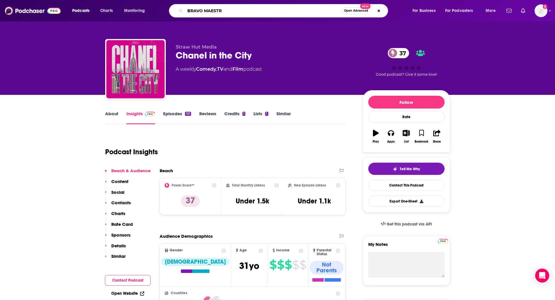
type input "BRAVO MAESTRA"
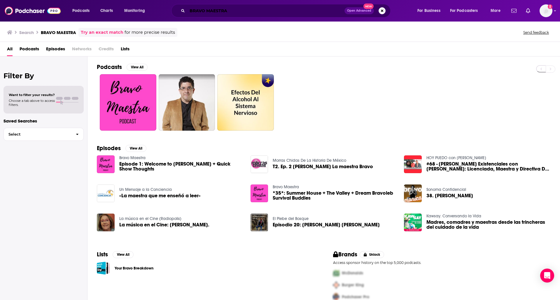
click at [211, 14] on input "BRAVO MAESTRA" at bounding box center [265, 10] width 157 height 9
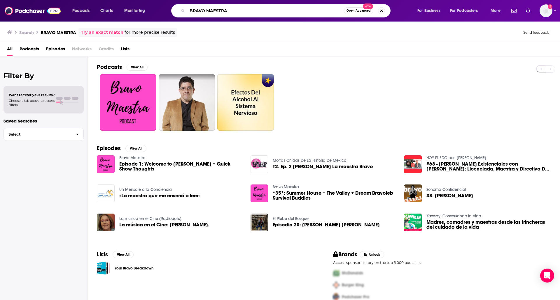
click at [211, 14] on input "BRAVO MAESTRA" at bounding box center [265, 10] width 156 height 9
click at [211, 14] on input "R" at bounding box center [265, 10] width 156 height 9
type input "ROCKSTARLIFE"
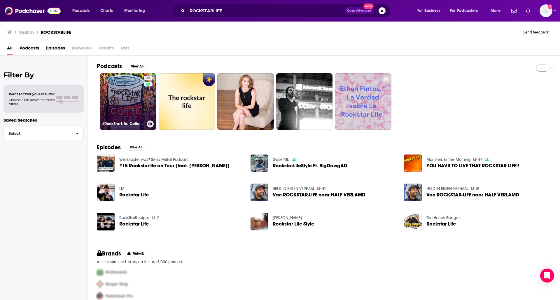
click at [116, 90] on link "28 #RockStarLife: Coffee Break" at bounding box center [128, 101] width 57 height 57
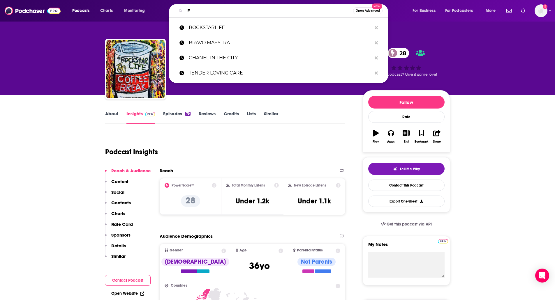
click at [199, 10] on input "E" at bounding box center [269, 10] width 168 height 9
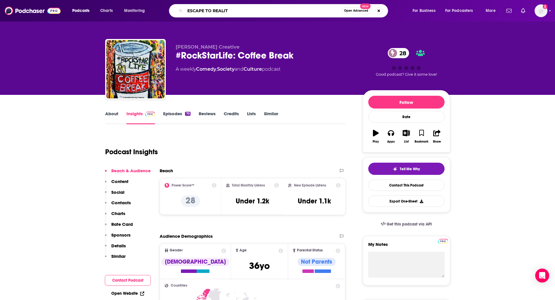
type input "ESCAPE TO REALITY"
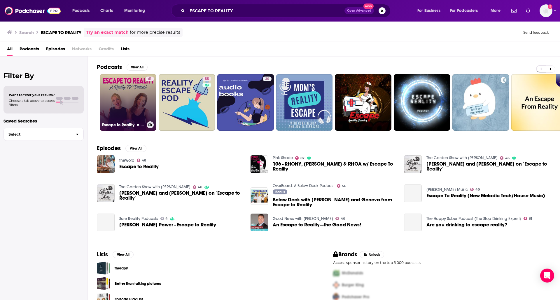
click at [124, 89] on link "41 Escape to Reality: a Reality TV Podcast" at bounding box center [128, 102] width 57 height 57
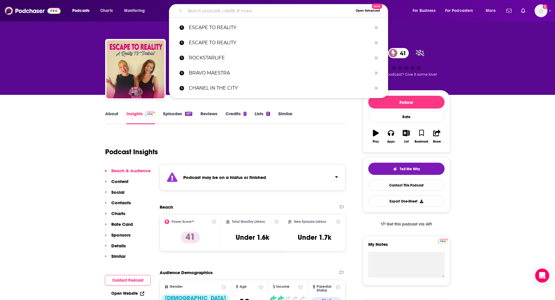
click at [203, 10] on input "Search podcasts, credits, & more..." at bounding box center [269, 10] width 168 height 9
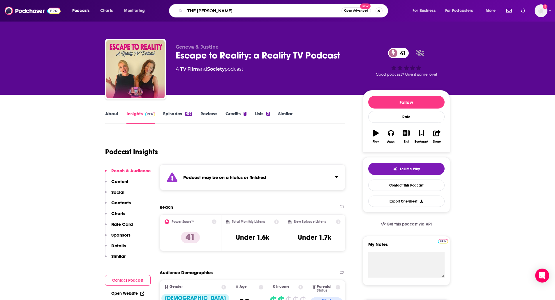
type input "THE [PERSON_NAME] SHOW"
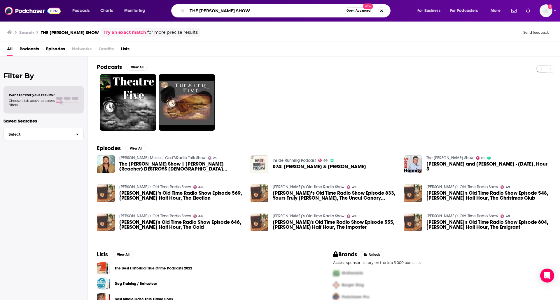
click at [218, 11] on input "THE [PERSON_NAME] SHOW" at bounding box center [265, 10] width 156 height 9
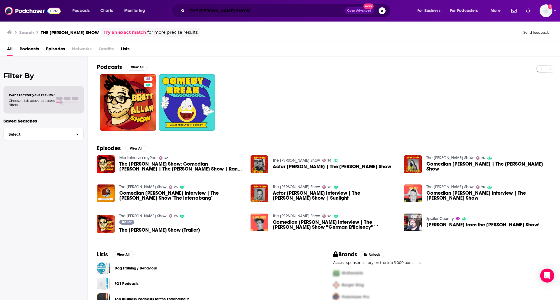
click at [209, 13] on input "THE [PERSON_NAME] SHOW" at bounding box center [265, 10] width 157 height 9
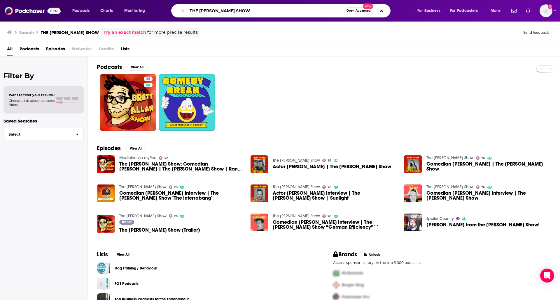
click at [209, 13] on input "THE [PERSON_NAME] SHOW" at bounding box center [265, 10] width 156 height 9
type input "HOT AND BRAVO'D"
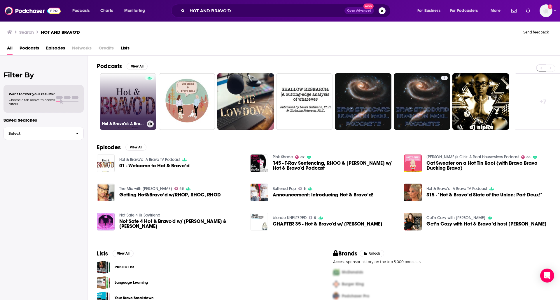
click at [139, 102] on link "Hot & Bravo’d: A Bravo TV Podcast" at bounding box center [128, 101] width 57 height 57
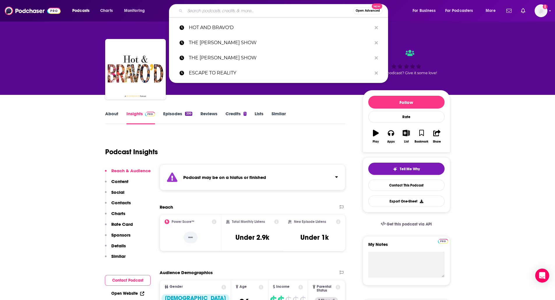
click at [213, 10] on input "Search podcasts, credits, & more..." at bounding box center [269, 10] width 168 height 9
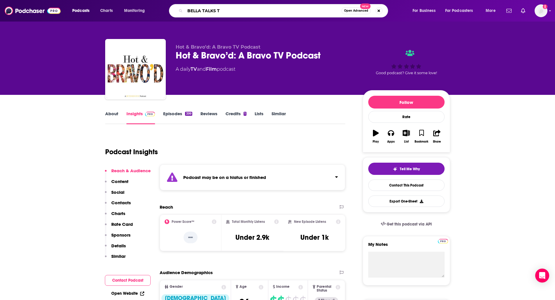
type input "BELLA TALKS TV"
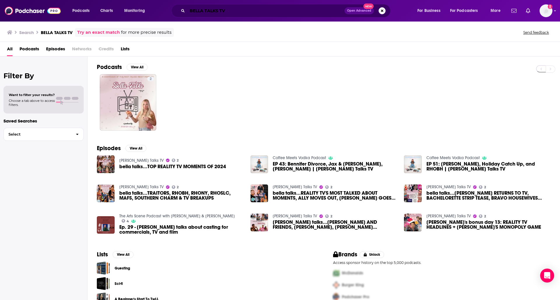
click at [216, 8] on input "BELLA TALKS TV" at bounding box center [265, 10] width 157 height 9
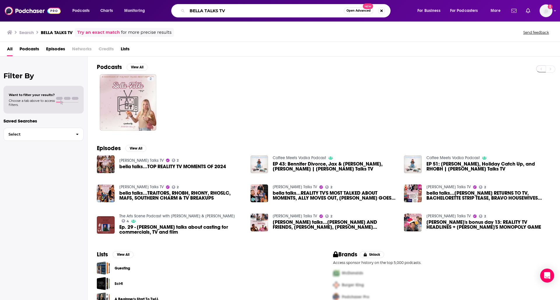
click at [216, 8] on input "BELLA TALKS TV" at bounding box center [265, 10] width 156 height 9
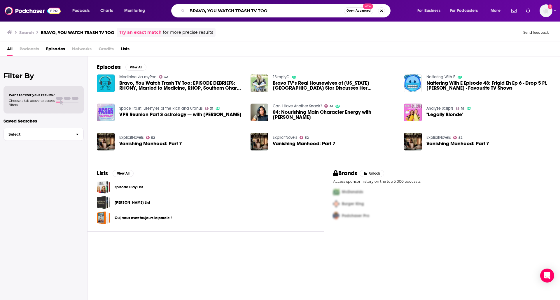
click at [219, 11] on input "BRAVO, YOU WATCH TRASH TV TOO" at bounding box center [265, 10] width 156 height 9
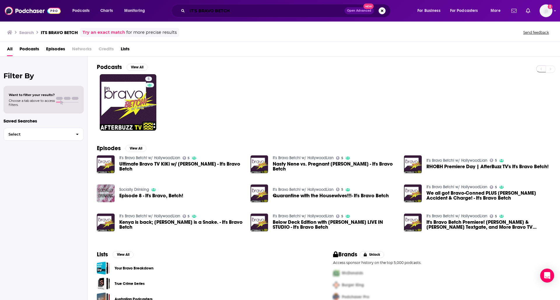
click at [218, 9] on input "IT'S BRAVO BETCH" at bounding box center [265, 10] width 157 height 9
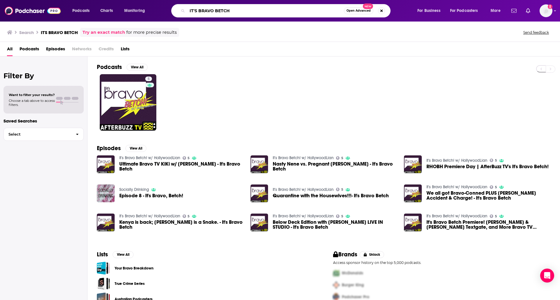
click at [218, 9] on input "IT'S BRAVO BETCH" at bounding box center [265, 10] width 156 height 9
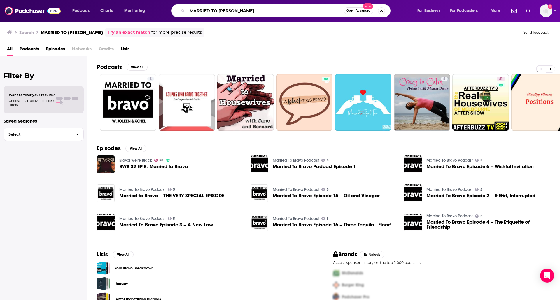
click at [247, 15] on input "MARRIED TO [PERSON_NAME]" at bounding box center [265, 10] width 156 height 9
type input "PEACE TALK"
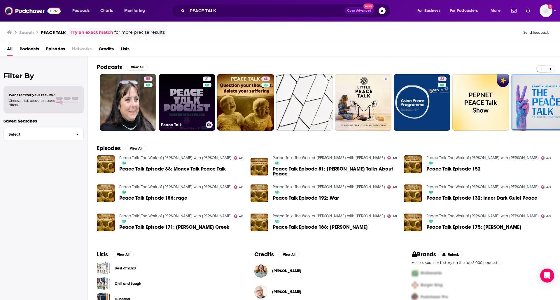
click at [175, 91] on link "21 Peace Talk" at bounding box center [187, 102] width 57 height 57
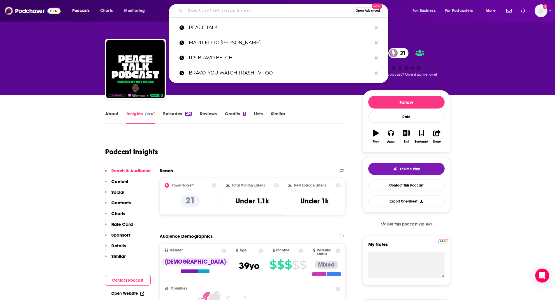
click at [209, 8] on input "Search podcasts, credits, & more..." at bounding box center [269, 10] width 168 height 9
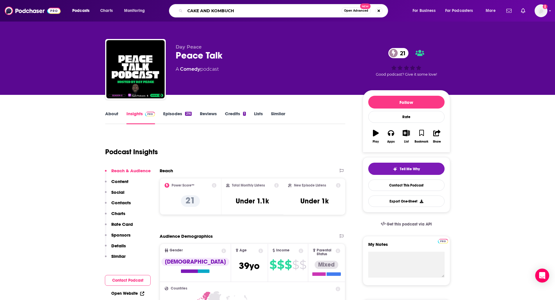
type input "CAKE AND KOMBUCHA"
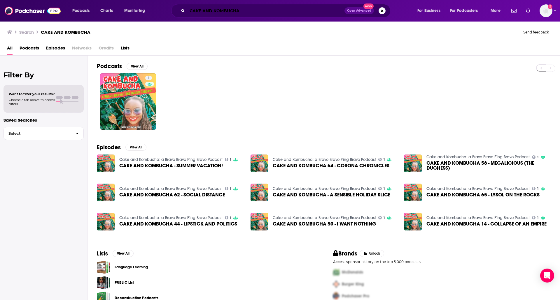
click at [218, 12] on input "CAKE AND KOMBUCHA" at bounding box center [265, 10] width 157 height 9
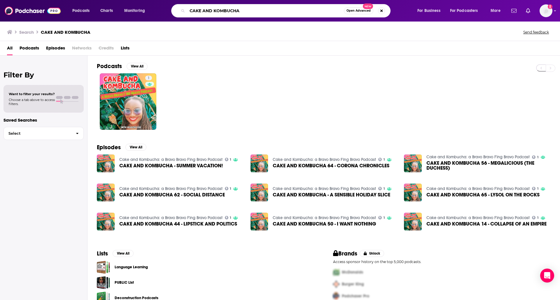
click at [218, 12] on input "CAKE AND KOMBUCHA" at bounding box center [265, 10] width 156 height 9
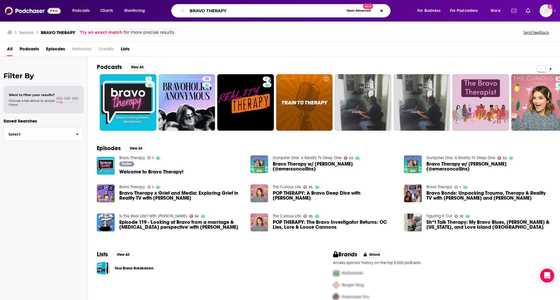
click at [218, 12] on input "BRAVO THERAPY" at bounding box center [265, 10] width 156 height 9
click at [218, 12] on input "BRAVO S" at bounding box center [265, 10] width 156 height 9
type input "B"
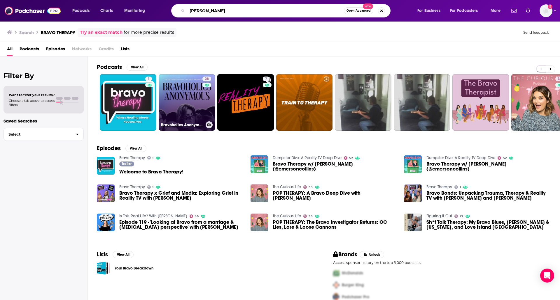
type input "[PERSON_NAME]"
click at [171, 103] on link "28 Bravoholics Anonymous" at bounding box center [187, 102] width 57 height 57
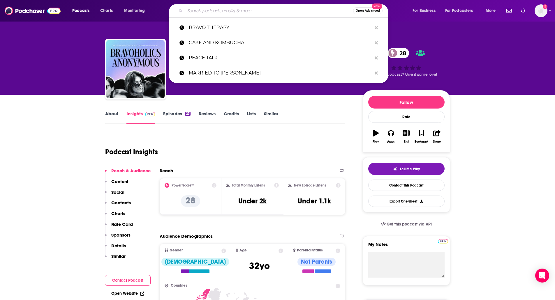
click at [210, 11] on input "Search podcasts, credits, & more..." at bounding box center [269, 10] width 168 height 9
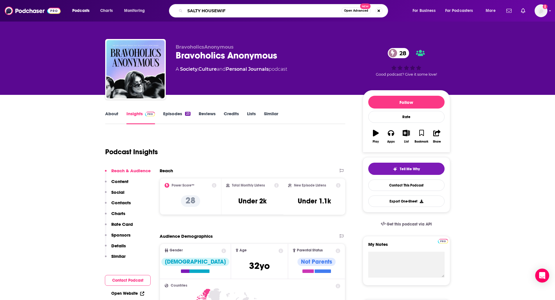
type input "SALTY HOUSEWIFE"
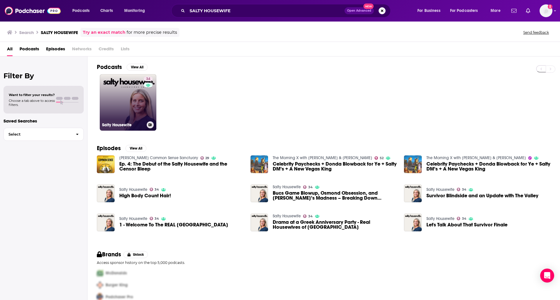
click at [120, 80] on link "34 Salty Housewife" at bounding box center [128, 102] width 57 height 57
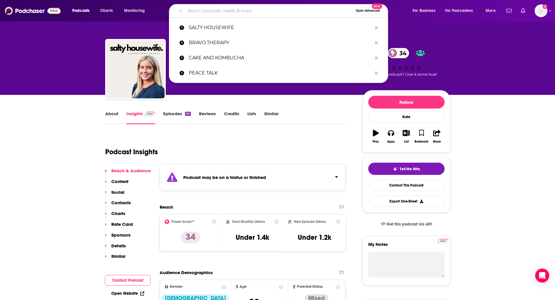
click at [212, 11] on input "Search podcasts, credits, & more..." at bounding box center [269, 10] width 168 height 9
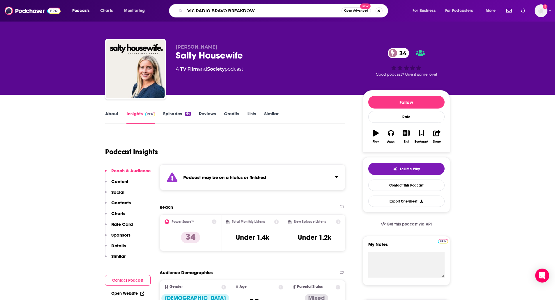
type input "VIC RADIO BRAVO BREAKDOWN"
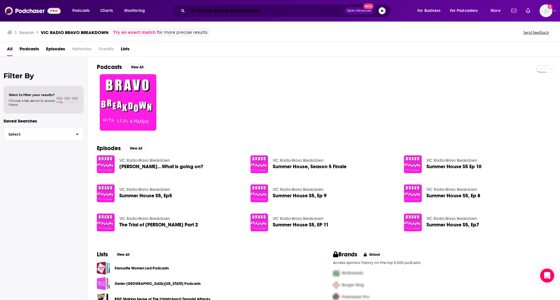
click at [200, 8] on input "VIC RADIO BRAVO BREAKDOWN" at bounding box center [265, 10] width 157 height 9
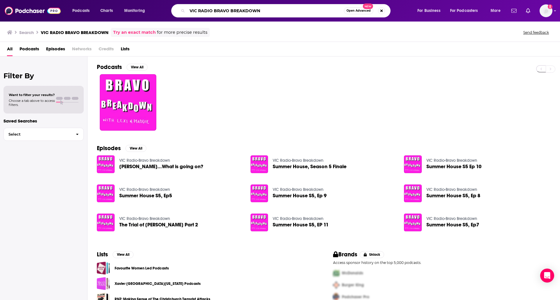
click at [200, 8] on input "VIC RADIO BRAVO BREAKDOWN" at bounding box center [265, 10] width 156 height 9
type input "O"
type input "COACH [PERSON_NAME]"
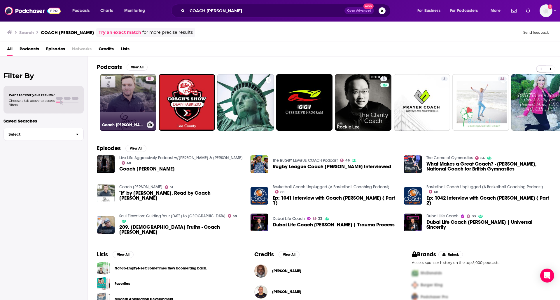
click at [121, 93] on link "51 Coach [PERSON_NAME]" at bounding box center [128, 102] width 57 height 57
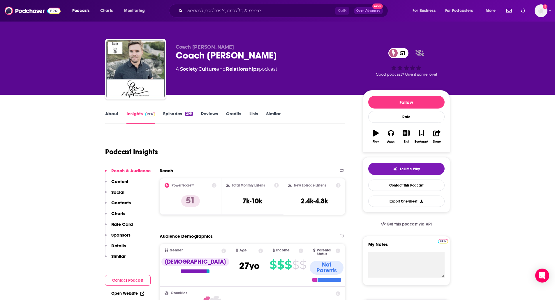
click at [113, 122] on link "About" at bounding box center [111, 117] width 13 height 13
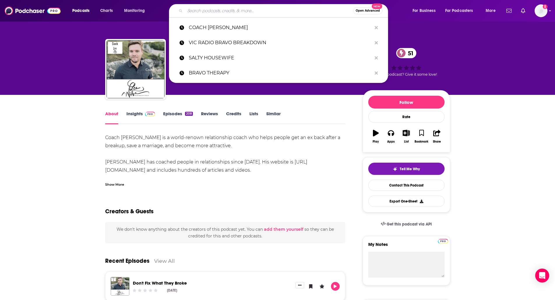
click at [215, 11] on input "Search podcasts, credits, & more..." at bounding box center [269, 10] width 168 height 9
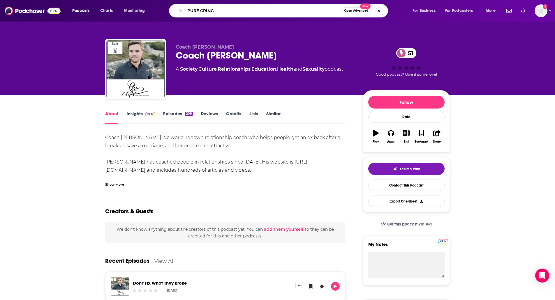
type input "PURE CRINGE"
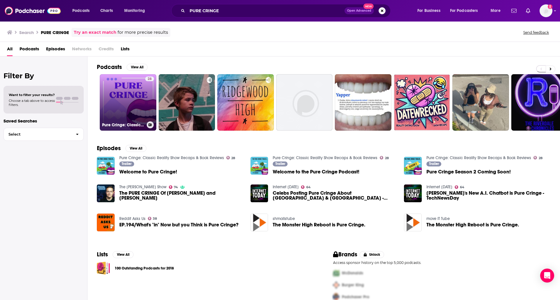
click at [134, 94] on link "28 Pure Cringe: Classic Reality Show Recaps & Book Reviews" at bounding box center [128, 102] width 57 height 57
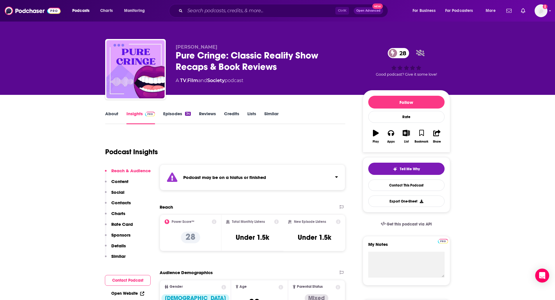
click at [174, 116] on link "Episodes 34" at bounding box center [176, 117] width 27 height 13
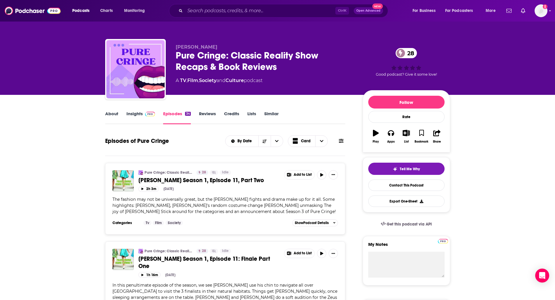
click at [149, 111] on span at bounding box center [150, 114] width 10 height 6
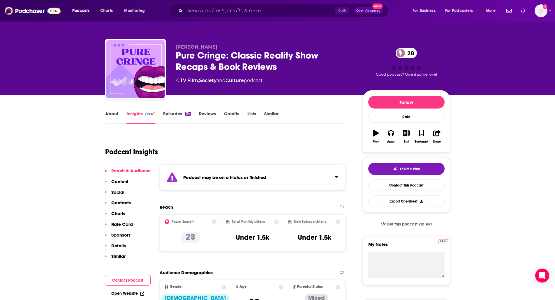
click at [113, 116] on link "About" at bounding box center [111, 117] width 13 height 13
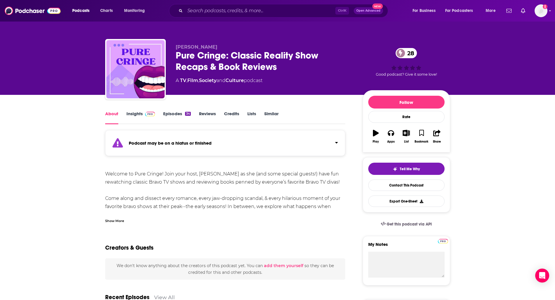
click at [112, 220] on div "Show More" at bounding box center [114, 221] width 19 height 6
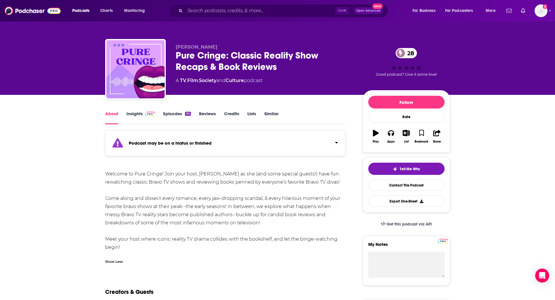
click at [173, 110] on div "About Insights Episodes 34 Reviews Credits Lists Similar" at bounding box center [225, 117] width 240 height 14
click at [173, 113] on link "Episodes 34" at bounding box center [176, 117] width 27 height 13
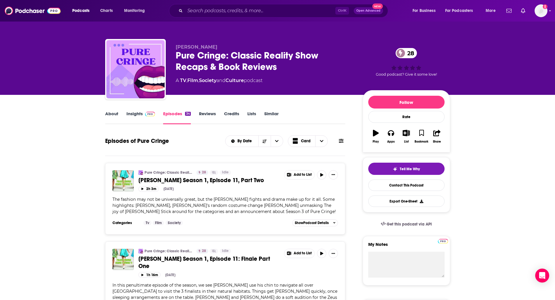
click at [139, 115] on link "Insights" at bounding box center [140, 117] width 29 height 13
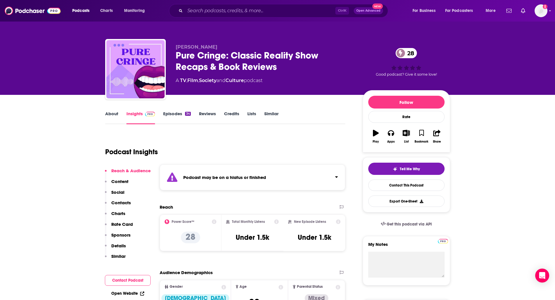
click at [123, 202] on p "Contacts" at bounding box center [121, 203] width 20 height 6
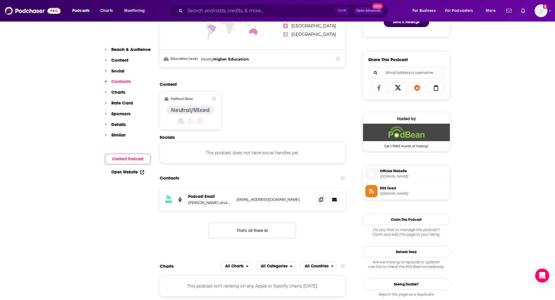
scroll to position [428, 0]
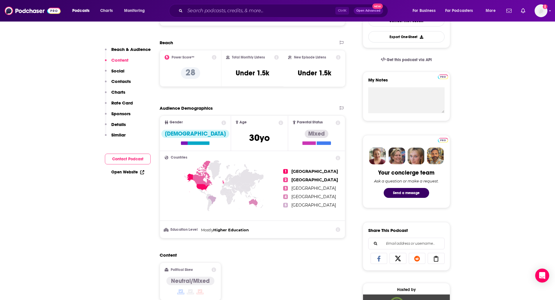
scroll to position [0, 0]
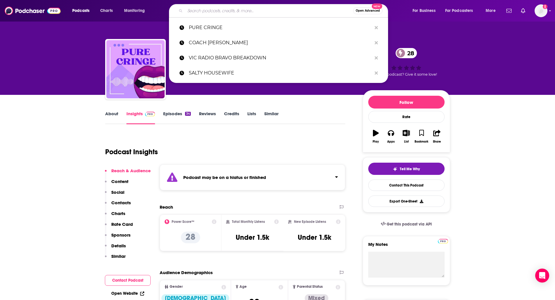
click at [242, 9] on input "Search podcasts, credits, & more..." at bounding box center [269, 10] width 168 height 9
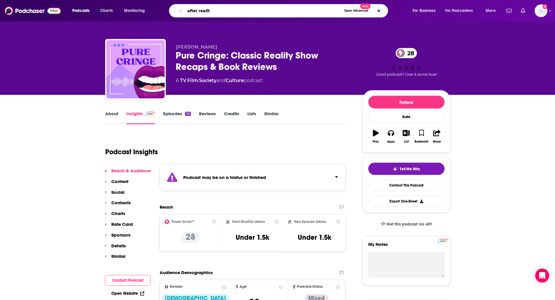
type input "after reality"
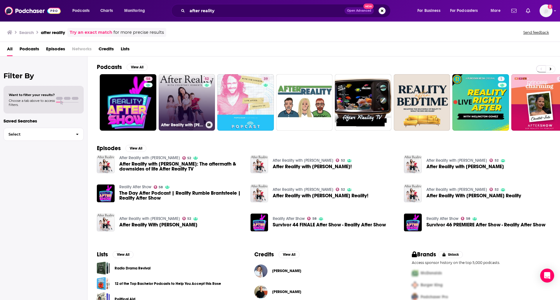
click at [184, 104] on link "52 After Reality with [PERSON_NAME]" at bounding box center [187, 102] width 57 height 57
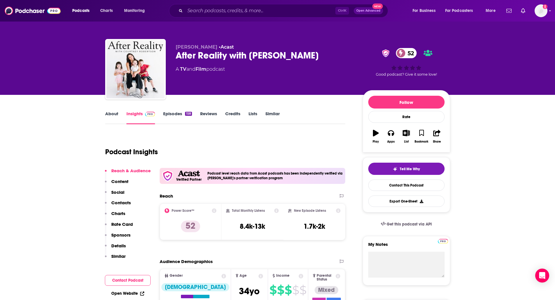
click at [111, 117] on link "About" at bounding box center [111, 117] width 13 height 13
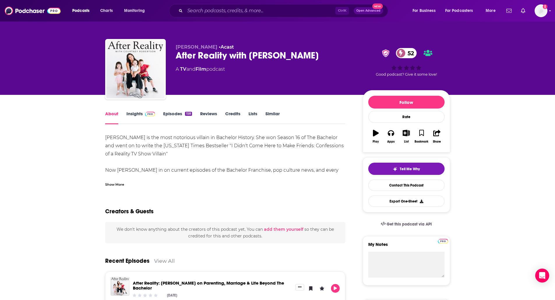
click at [117, 187] on div "Show More" at bounding box center [114, 185] width 19 height 6
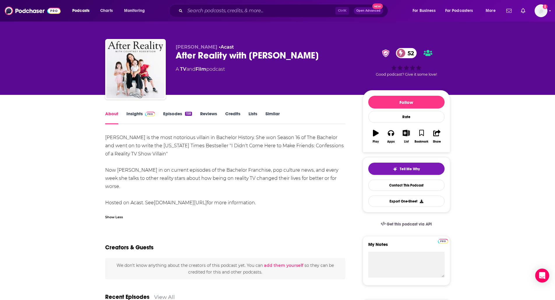
click at [170, 114] on link "Episodes 158" at bounding box center [177, 117] width 29 height 13
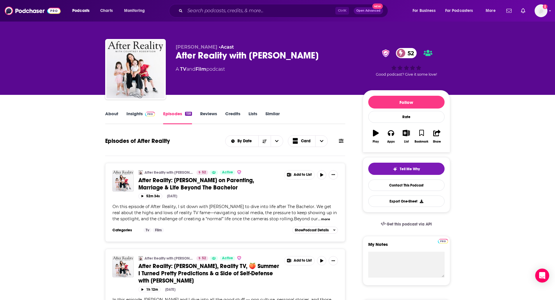
click at [134, 118] on link "Insights" at bounding box center [140, 117] width 29 height 13
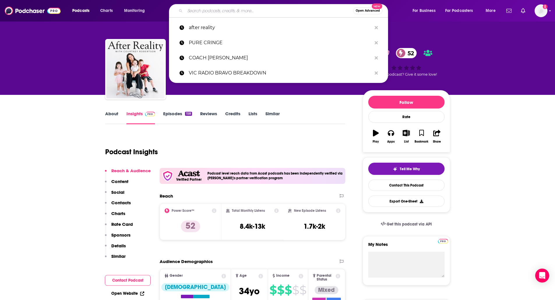
click at [204, 8] on input "Search podcasts, credits, & more..." at bounding box center [269, 10] width 168 height 9
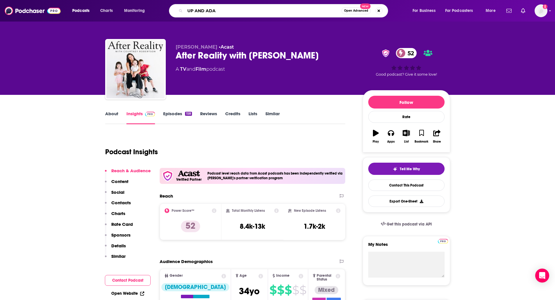
type input "UP AND [PERSON_NAME]"
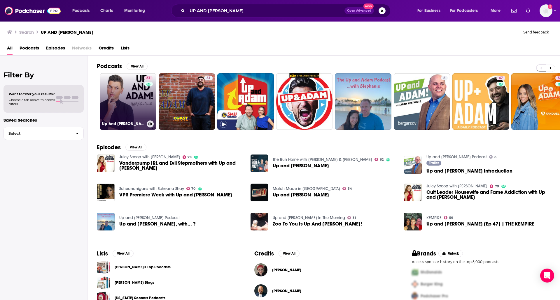
click at [121, 90] on link "61 Up And [PERSON_NAME]!" at bounding box center [128, 101] width 57 height 57
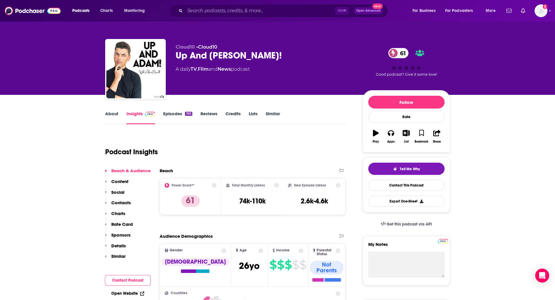
click at [110, 121] on link "About" at bounding box center [111, 117] width 13 height 13
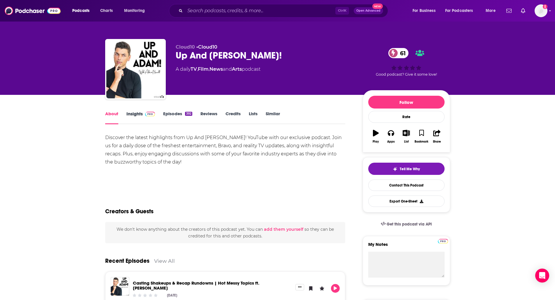
click at [159, 114] on div "Insights" at bounding box center [144, 117] width 37 height 13
click at [166, 115] on link "Episodes 392" at bounding box center [177, 117] width 29 height 13
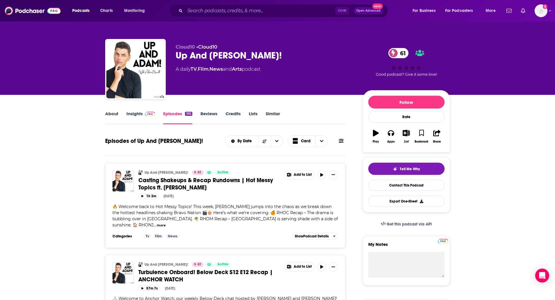
click at [148, 120] on link "Insights" at bounding box center [140, 117] width 29 height 13
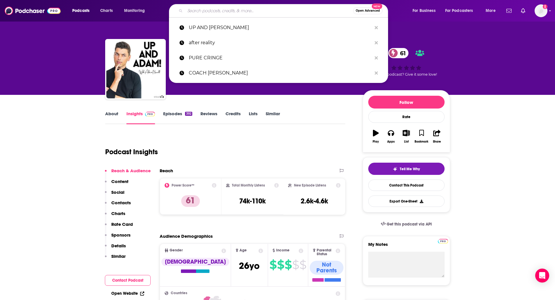
click at [199, 15] on input "Search podcasts, credits, & more..." at bounding box center [269, 10] width 168 height 9
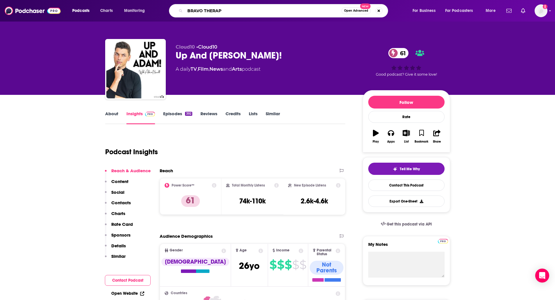
type input "BRAVO THERAPY"
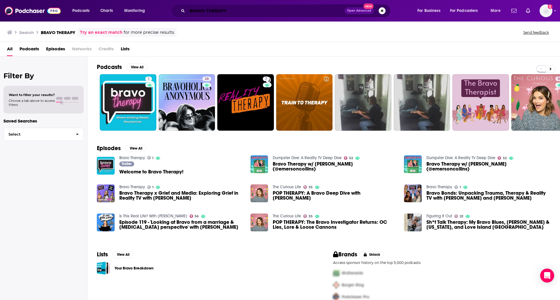
click at [233, 9] on input "BRAVO THERAPY" at bounding box center [265, 10] width 157 height 9
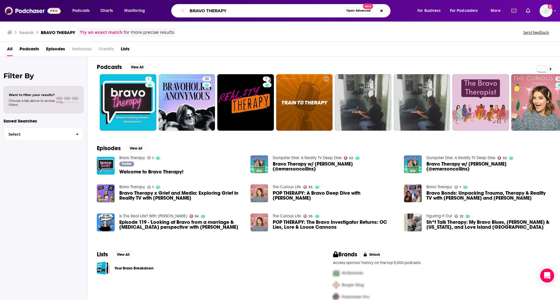
click at [233, 9] on input "BRAVO THERAPY" at bounding box center [265, 10] width 156 height 9
type input "A"
type input "TAGLINE"
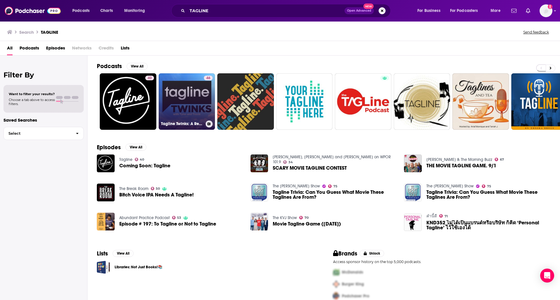
click at [179, 95] on link "46 Tagline Twinks: A Real Housewives and Reality Recap Podcast" at bounding box center [187, 101] width 57 height 57
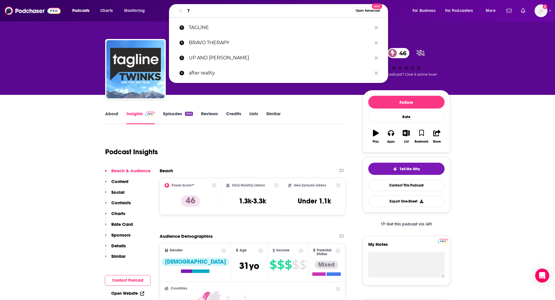
click at [197, 10] on input "T" at bounding box center [269, 10] width 168 height 9
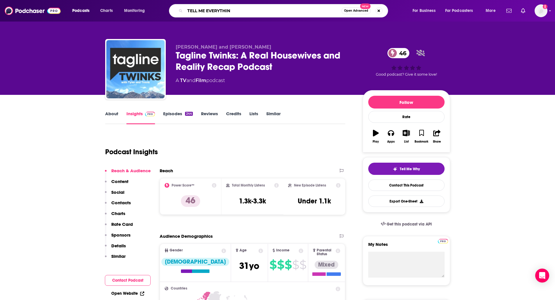
type input "TELL ME EVERYTHING"
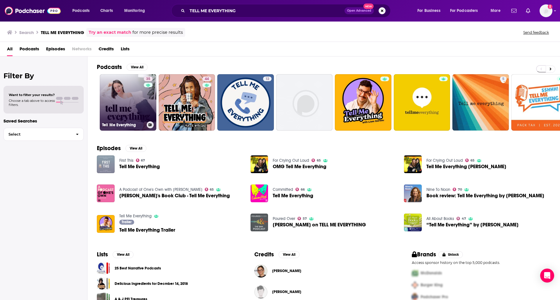
click at [120, 83] on link "35 Tell Me Everything" at bounding box center [128, 102] width 57 height 57
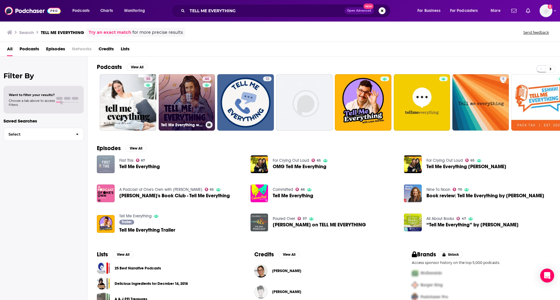
click at [184, 98] on link "44 Tell Me Everything with [PERSON_NAME]" at bounding box center [187, 102] width 57 height 57
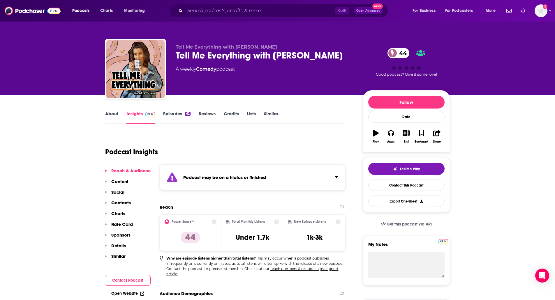
click at [174, 116] on link "Episodes 62" at bounding box center [176, 117] width 27 height 13
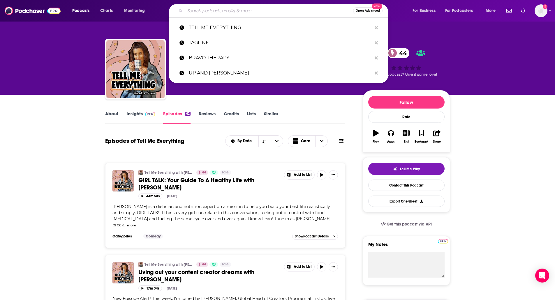
click at [216, 7] on input "Search podcasts, credits, & more..." at bounding box center [269, 10] width 168 height 9
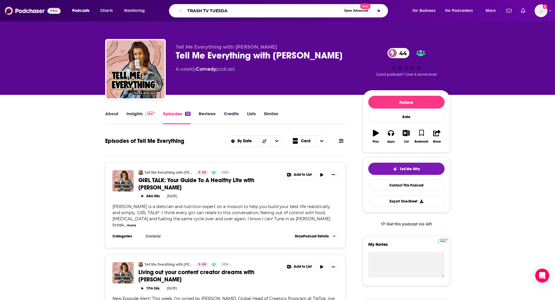
type input "TRASH TV [DATE]"
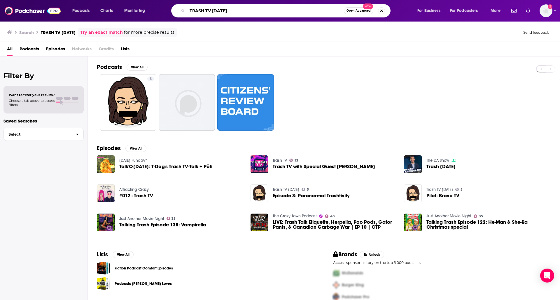
click at [197, 12] on input "TRASH TV [DATE]" at bounding box center [265, 10] width 156 height 9
type input "BRAVO, BRAVO"
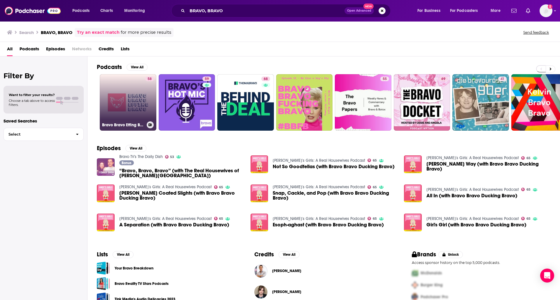
click at [116, 94] on link "58 Bravo Bravo Effing Bravo" at bounding box center [128, 102] width 57 height 57
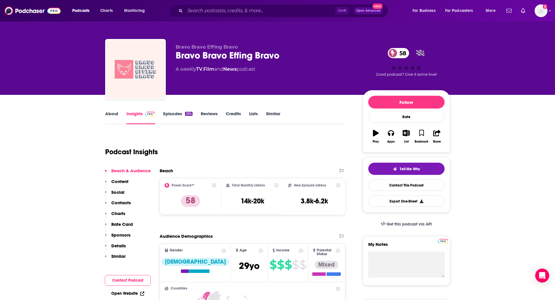
click at [107, 121] on link "About" at bounding box center [111, 117] width 13 height 13
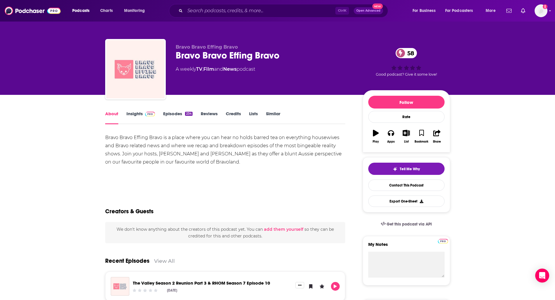
click at [139, 115] on link "Insights" at bounding box center [140, 117] width 29 height 13
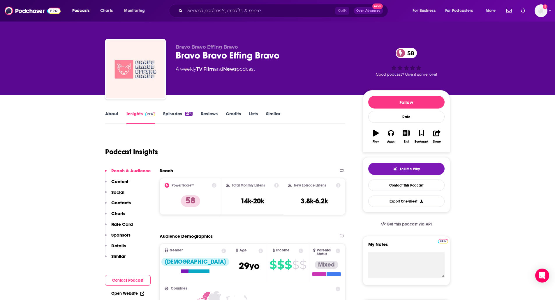
click at [178, 111] on link "Episodes 234" at bounding box center [177, 117] width 29 height 13
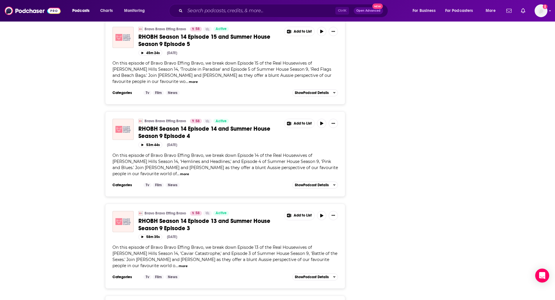
scroll to position [2036, 0]
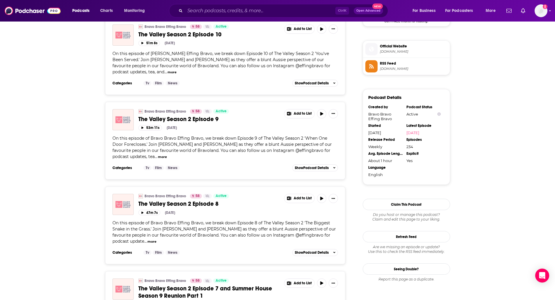
scroll to position [0, 0]
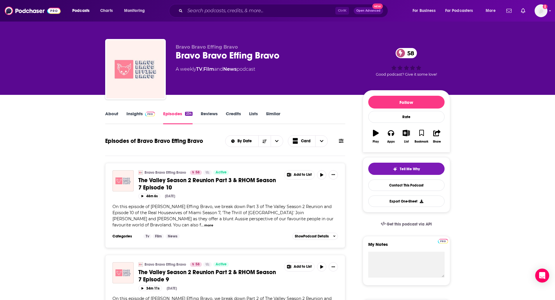
click at [145, 118] on link "Insights" at bounding box center [140, 117] width 29 height 13
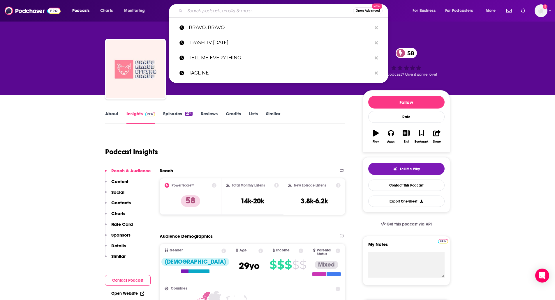
click at [196, 6] on input "Search podcasts, credits, & more..." at bounding box center [269, 10] width 168 height 9
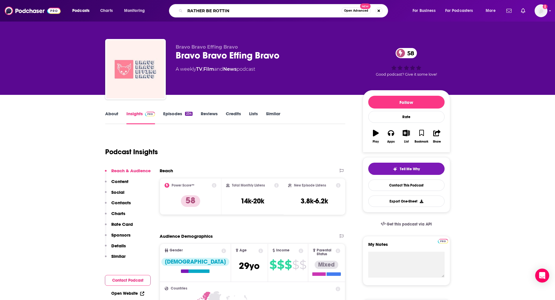
type input "RATHER BE ROTTING"
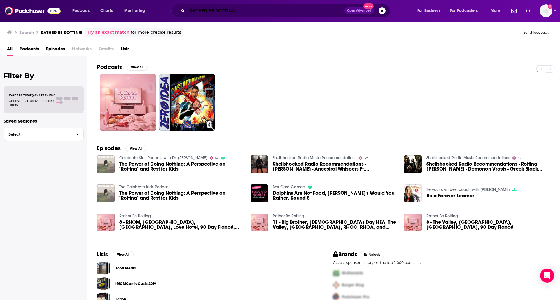
click at [233, 9] on input "RATHER BE ROTTING" at bounding box center [265, 10] width 157 height 9
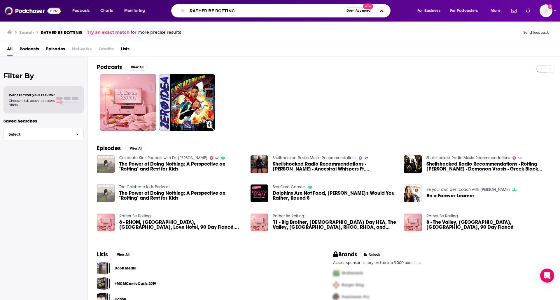
click at [233, 9] on input "RATHER BE ROTTING" at bounding box center [265, 10] width 156 height 9
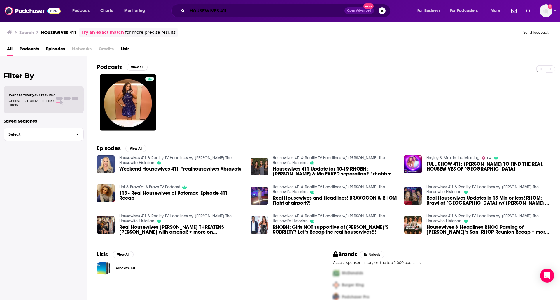
click at [220, 13] on input "HOUSEWIVES 411" at bounding box center [265, 10] width 157 height 9
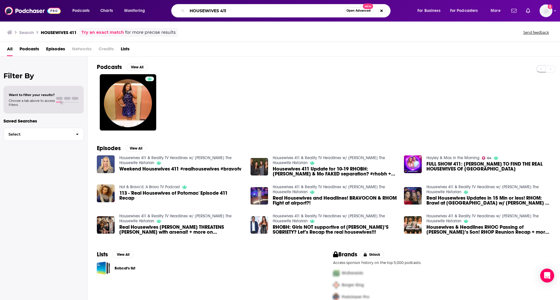
click at [220, 13] on input "HOUSEWIVES 411" at bounding box center [265, 10] width 156 height 9
type input "AFTER DECK"
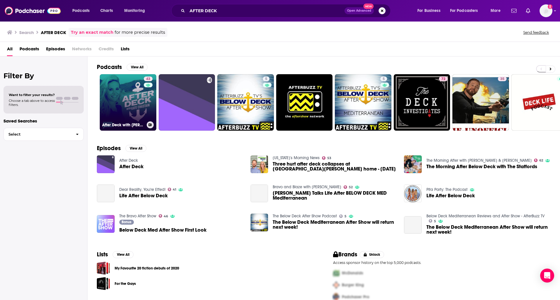
click at [130, 88] on link "43 After Deck with [PERSON_NAME]" at bounding box center [128, 102] width 57 height 57
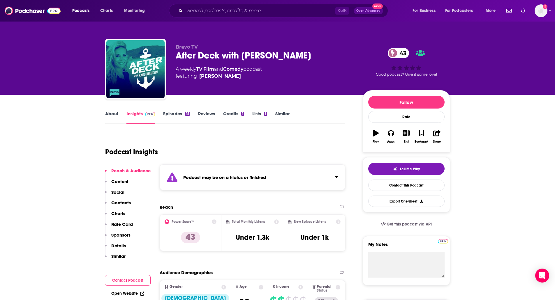
click at [173, 116] on link "Episodes 15" at bounding box center [176, 117] width 27 height 13
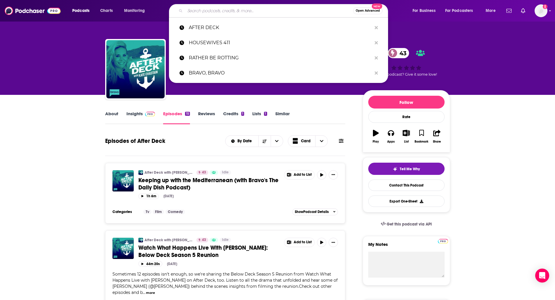
click at [234, 8] on input "Search podcasts, credits, & more..." at bounding box center [269, 10] width 168 height 9
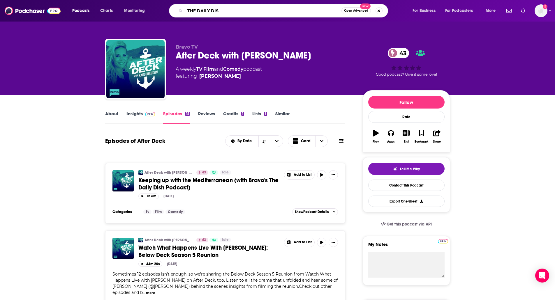
type input "THE DAILY DISH"
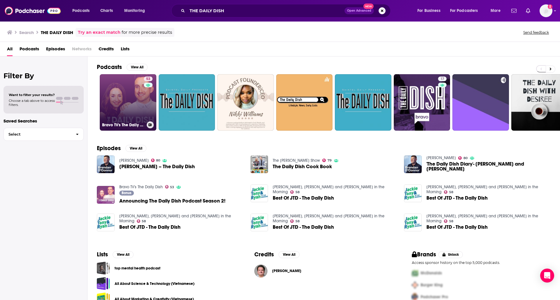
click at [110, 91] on link "53 Bravo TV's The Daily Dish" at bounding box center [128, 102] width 57 height 57
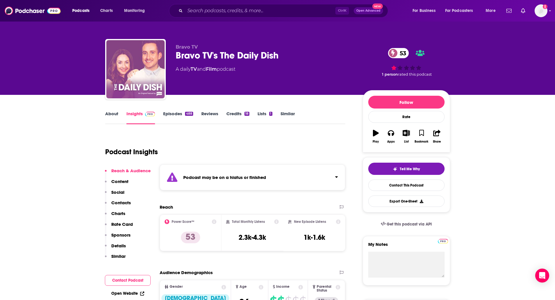
click at [176, 115] on link "Episodes 488" at bounding box center [178, 117] width 30 height 13
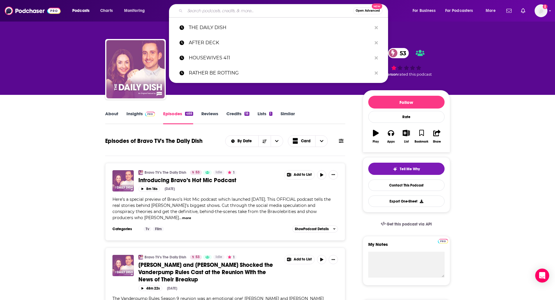
click at [195, 10] on input "Search podcasts, credits, & more..." at bounding box center [269, 10] width 168 height 9
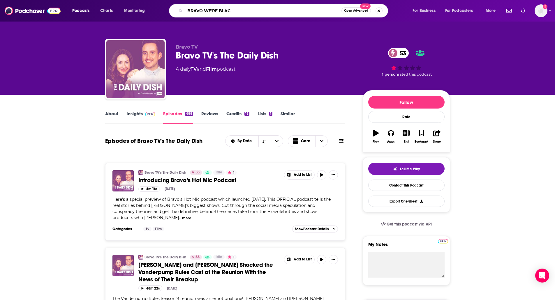
type input "BRAVO WE'RE BLACK"
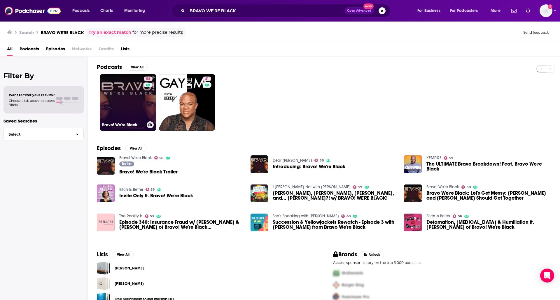
click at [114, 101] on link "58 Bravo! We're Black" at bounding box center [128, 102] width 57 height 57
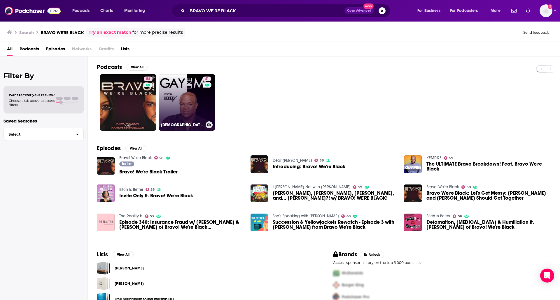
click at [187, 103] on link "41 [DEMOGRAPHIC_DATA] Like Me Podcast With [PERSON_NAME]" at bounding box center [187, 102] width 57 height 57
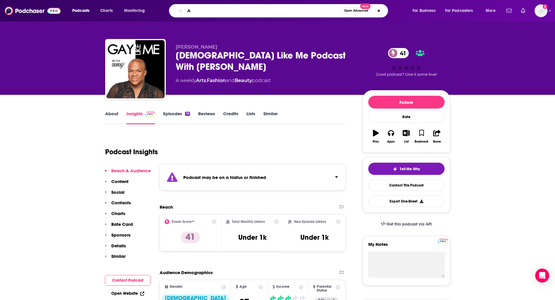
click at [203, 8] on input "A" at bounding box center [263, 10] width 156 height 9
type input "[PERSON_NAME] DADDY DIARIES"
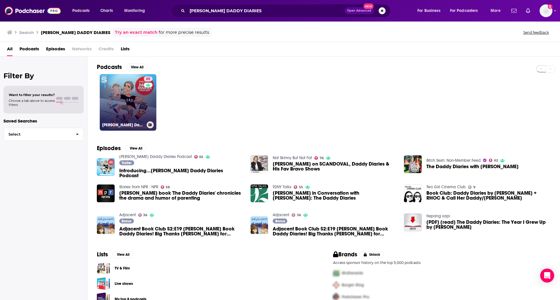
click at [116, 96] on link "65 [PERSON_NAME] Daddy Diaries Podcast" at bounding box center [128, 102] width 57 height 57
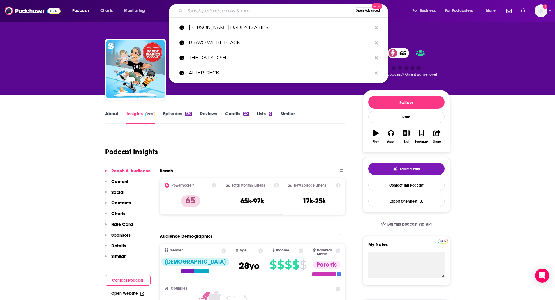
click at [228, 13] on input "Search podcasts, credits, & more..." at bounding box center [269, 10] width 168 height 9
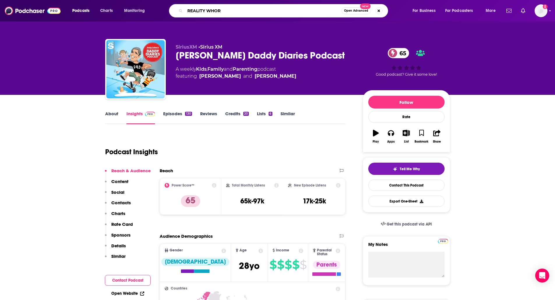
type input "REALITY WHORE"
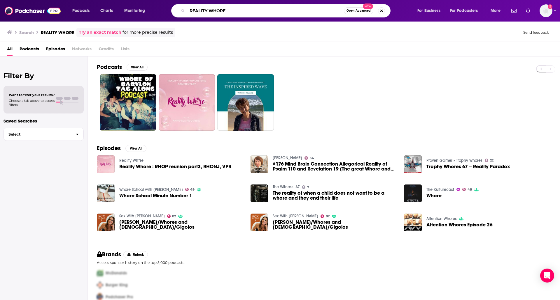
click at [221, 11] on input "REALITY WHORE" at bounding box center [265, 10] width 156 height 9
type input "UNCUT AND UNCENSORED"
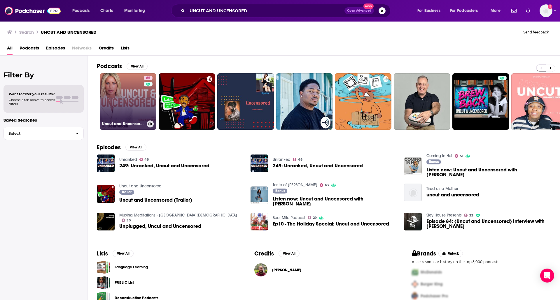
click at [124, 100] on link "65 Uncut and Uncensored with [PERSON_NAME]" at bounding box center [128, 101] width 57 height 57
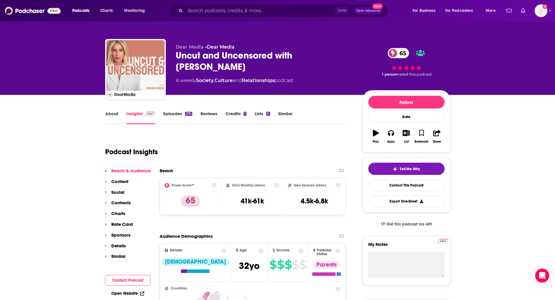
click at [111, 113] on link "About" at bounding box center [111, 117] width 13 height 13
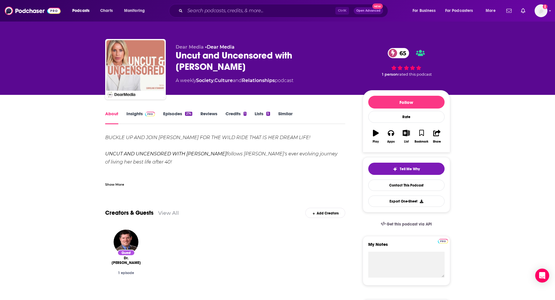
click at [113, 184] on div "Show More" at bounding box center [114, 185] width 19 height 6
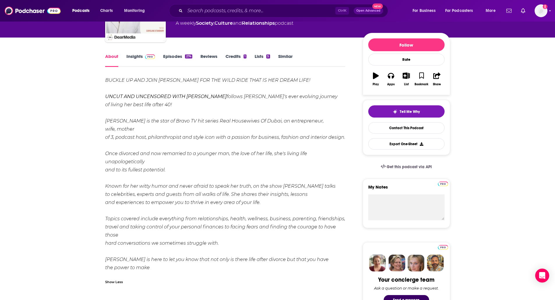
scroll to position [58, 0]
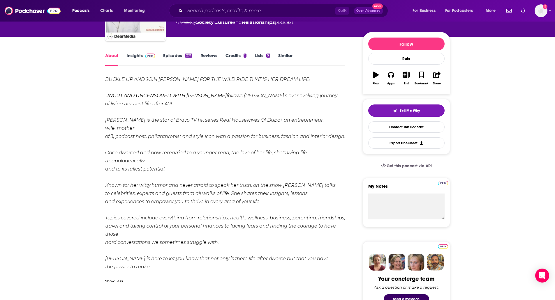
click at [169, 55] on link "Episodes 274" at bounding box center [177, 59] width 29 height 13
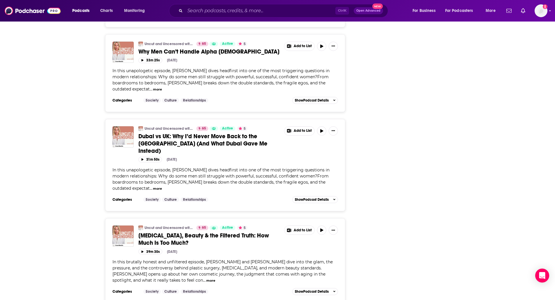
scroll to position [1051, 0]
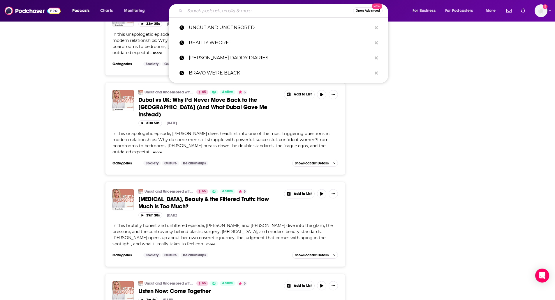
click at [199, 8] on input "Search podcasts, credits, & more..." at bounding box center [269, 10] width 168 height 9
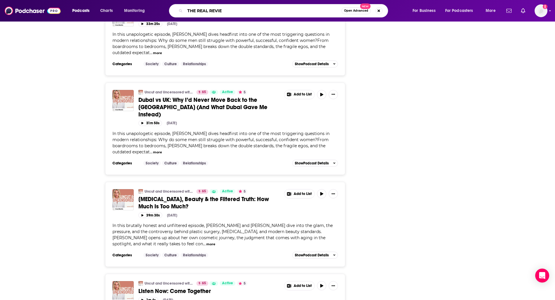
type input "THE REAL REVIEW"
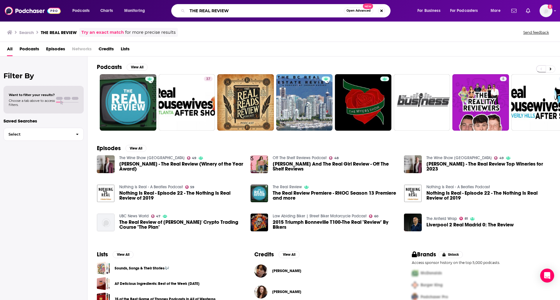
click at [208, 10] on input "THE REAL REVIEW" at bounding box center [265, 10] width 156 height 9
click at [208, 10] on input "R" at bounding box center [265, 10] width 156 height 9
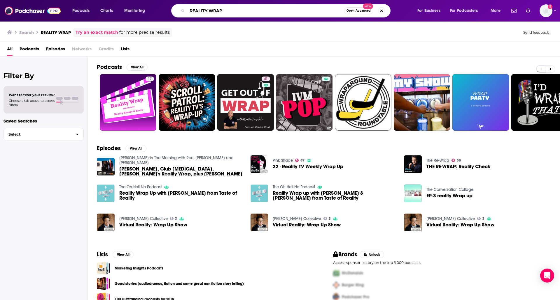
click at [199, 12] on input "REALITY WRAP" at bounding box center [265, 10] width 156 height 9
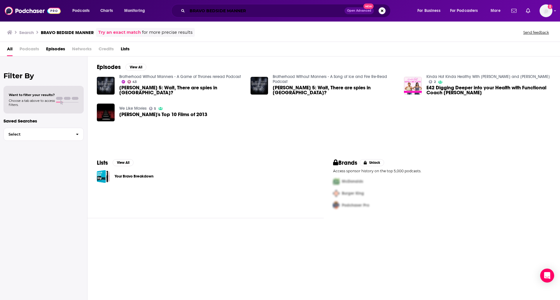
click at [226, 9] on input "BRAVO BEDSIDE MANNER" at bounding box center [265, 10] width 157 height 9
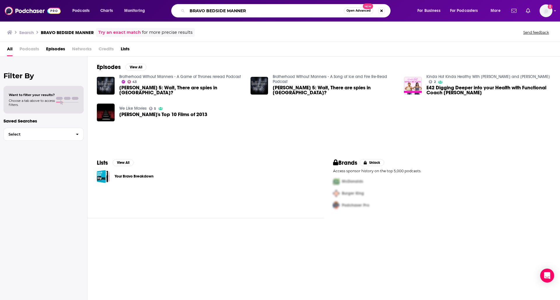
click at [226, 9] on input "BRAVO BEDSIDE MANNER" at bounding box center [265, 10] width 156 height 9
click at [233, 11] on input "BRAVO BEDSIDE MANNER" at bounding box center [265, 10] width 156 height 9
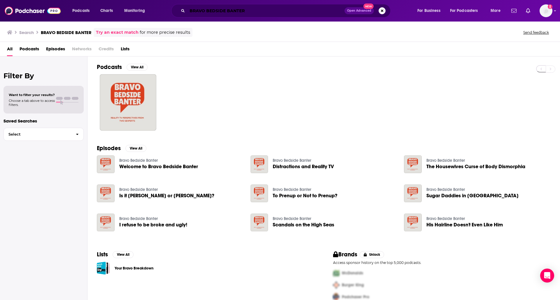
click at [205, 12] on input "BRAVO BEDSIDE BANTER" at bounding box center [265, 10] width 157 height 9
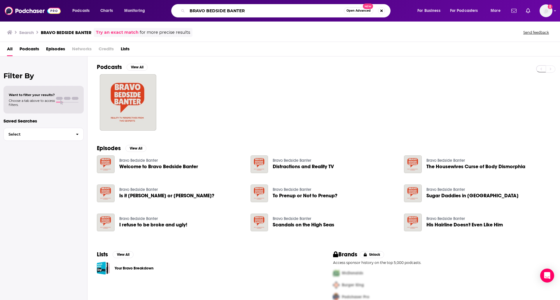
click at [205, 12] on input "BRAVO BEDSIDE BANTER" at bounding box center [265, 10] width 156 height 9
type input "THE RAW SHOW"
